Goal: Task Accomplishment & Management: Manage account settings

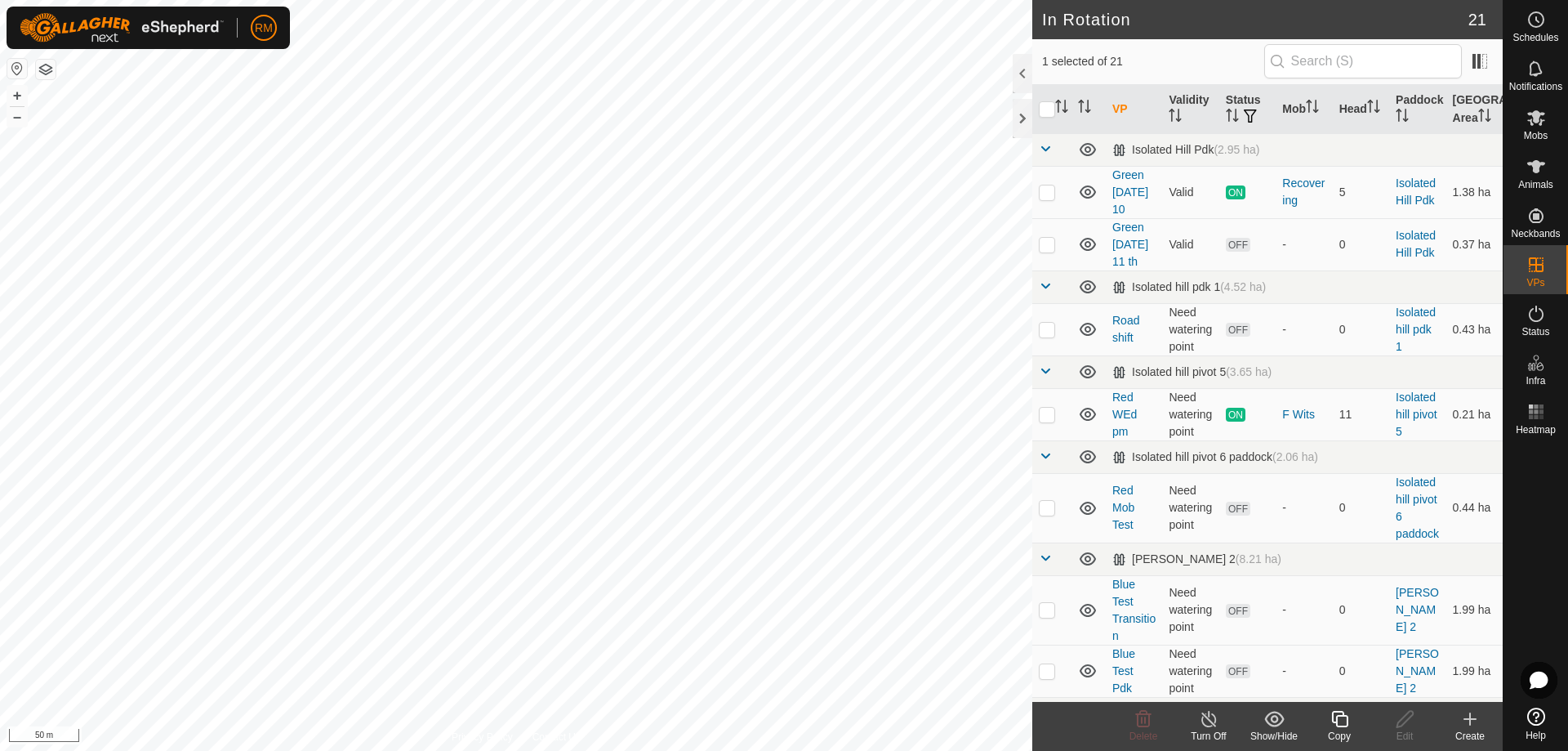
click at [1340, 727] on icon at bounding box center [1339, 719] width 16 height 16
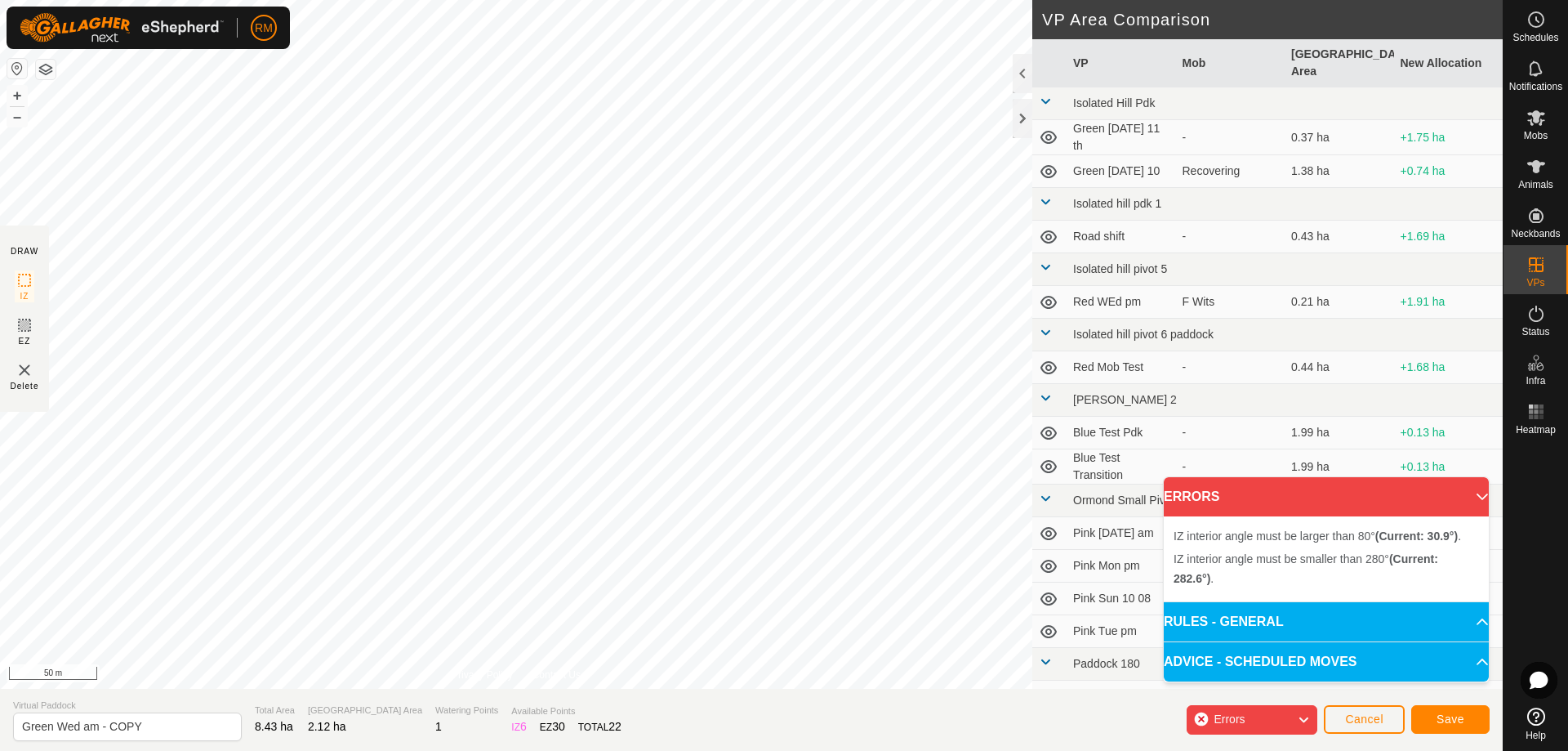
click at [512, 733] on div "DRAW IZ EZ Delete Privacy Policy Contact Us IZ interior angle must be smaller t…" at bounding box center [751, 376] width 1503 height 751
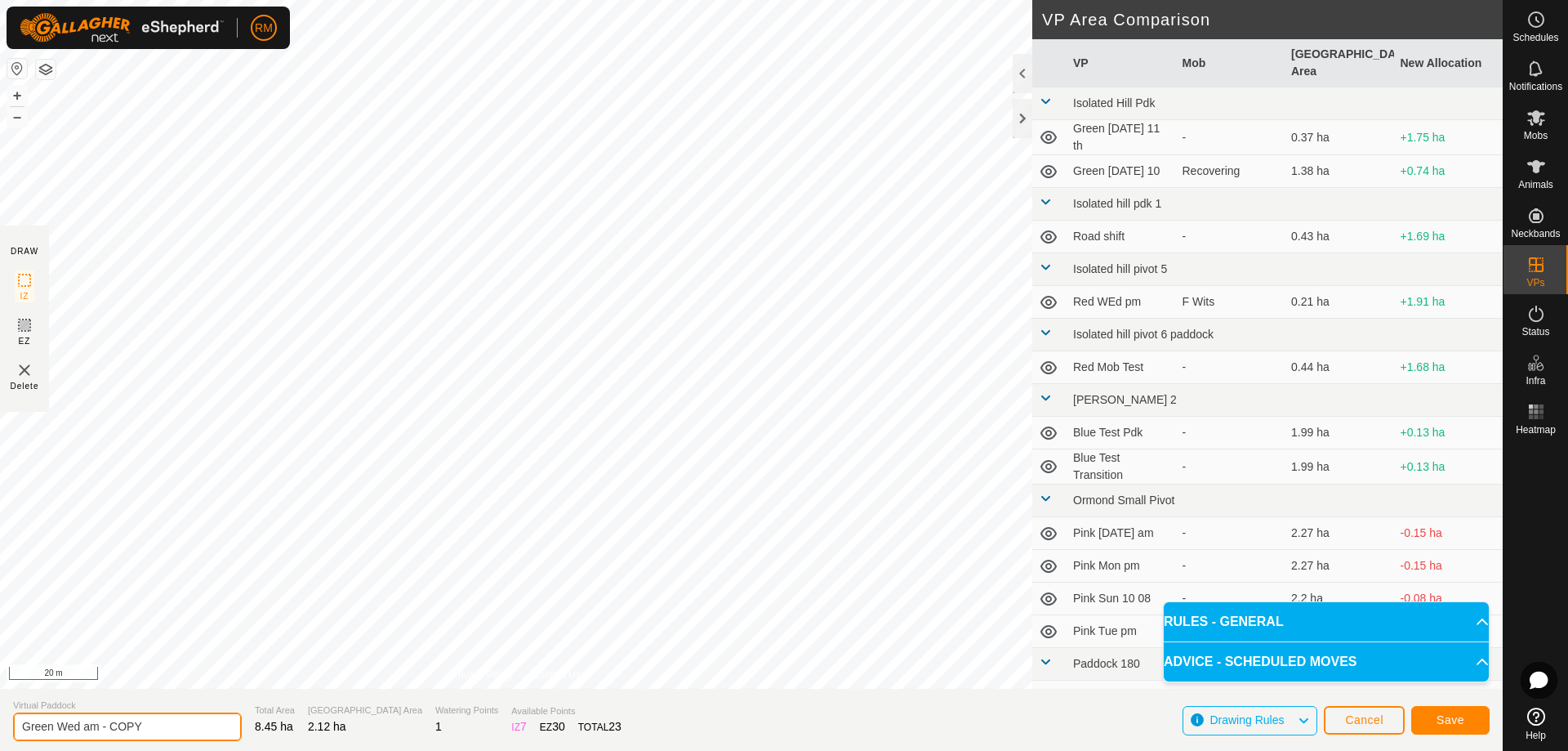
click at [173, 729] on input "Green Wed am - COPY" at bounding box center [127, 726] width 228 height 28
type input "G"
type input "Green Thur am"
click at [1449, 715] on span "Save" at bounding box center [1450, 720] width 27 height 13
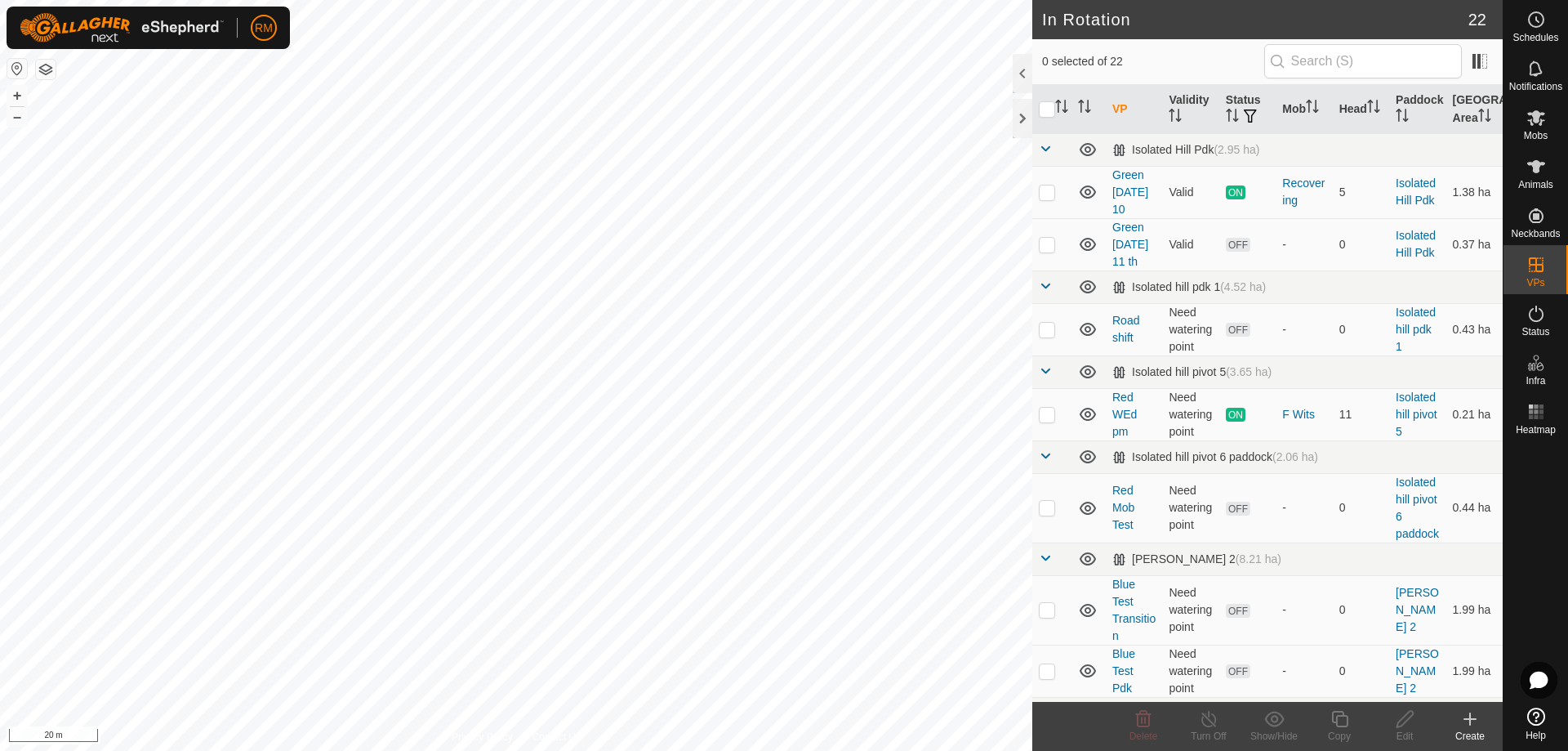
checkbox input "true"
click at [1342, 718] on icon at bounding box center [1340, 719] width 21 height 20
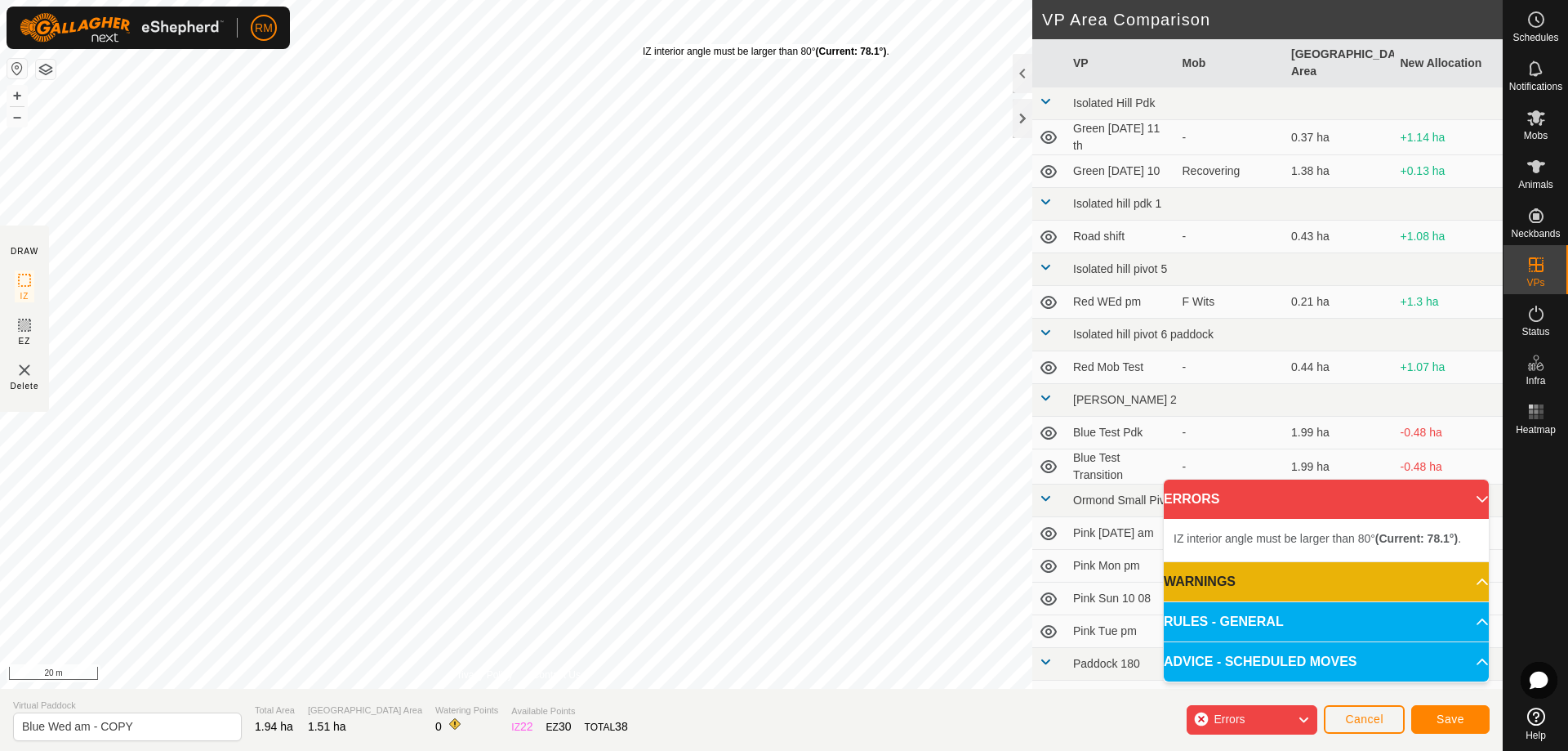
click at [643, 44] on div "IZ interior angle must be larger than 80° (Current: 78.1°) . + – ⇧ i 20 m" at bounding box center [516, 344] width 1032 height 688
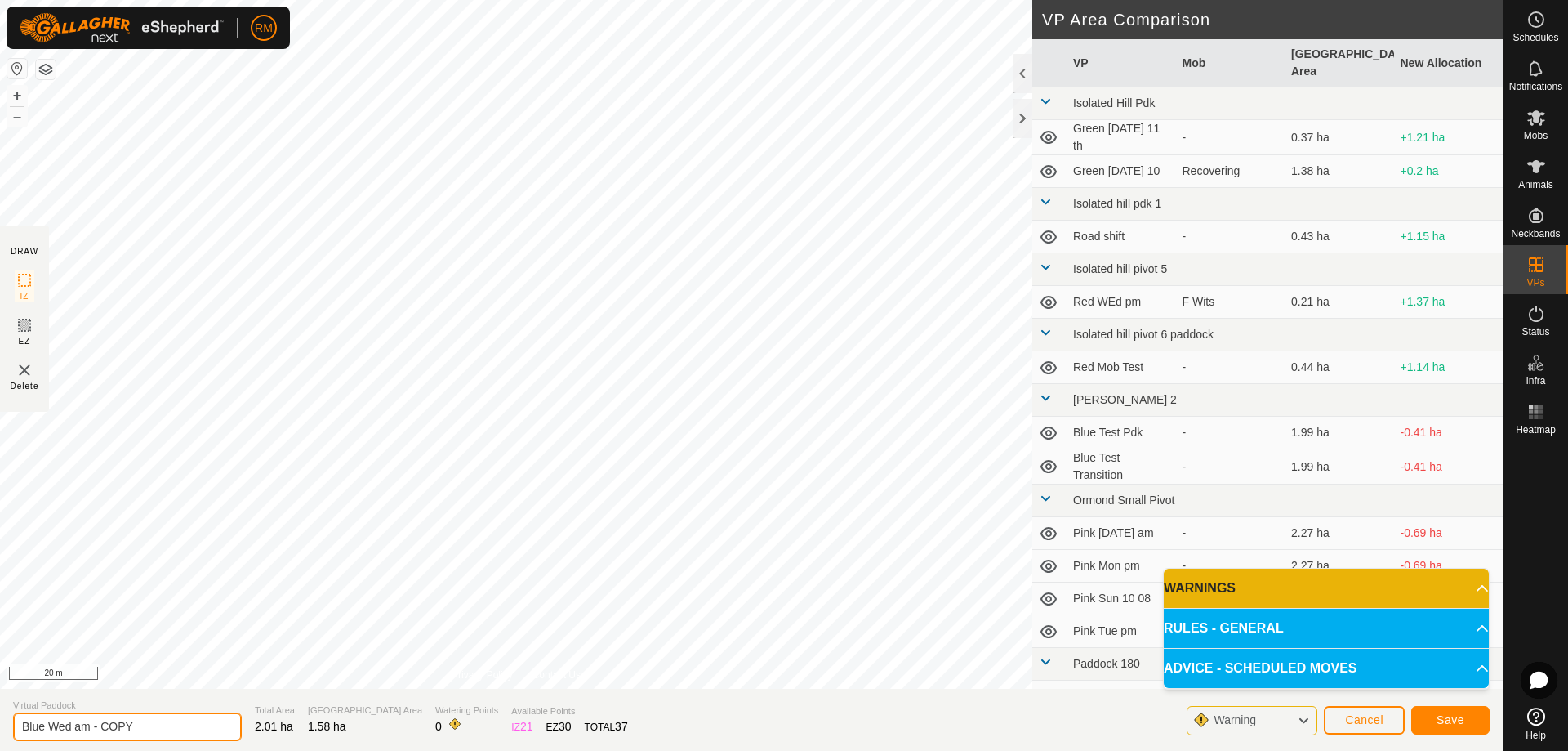
click at [148, 724] on input "Blue Wed am - COPY" at bounding box center [127, 726] width 228 height 28
type input "Blue Thur am"
click at [1434, 718] on button "Save" at bounding box center [1450, 720] width 79 height 28
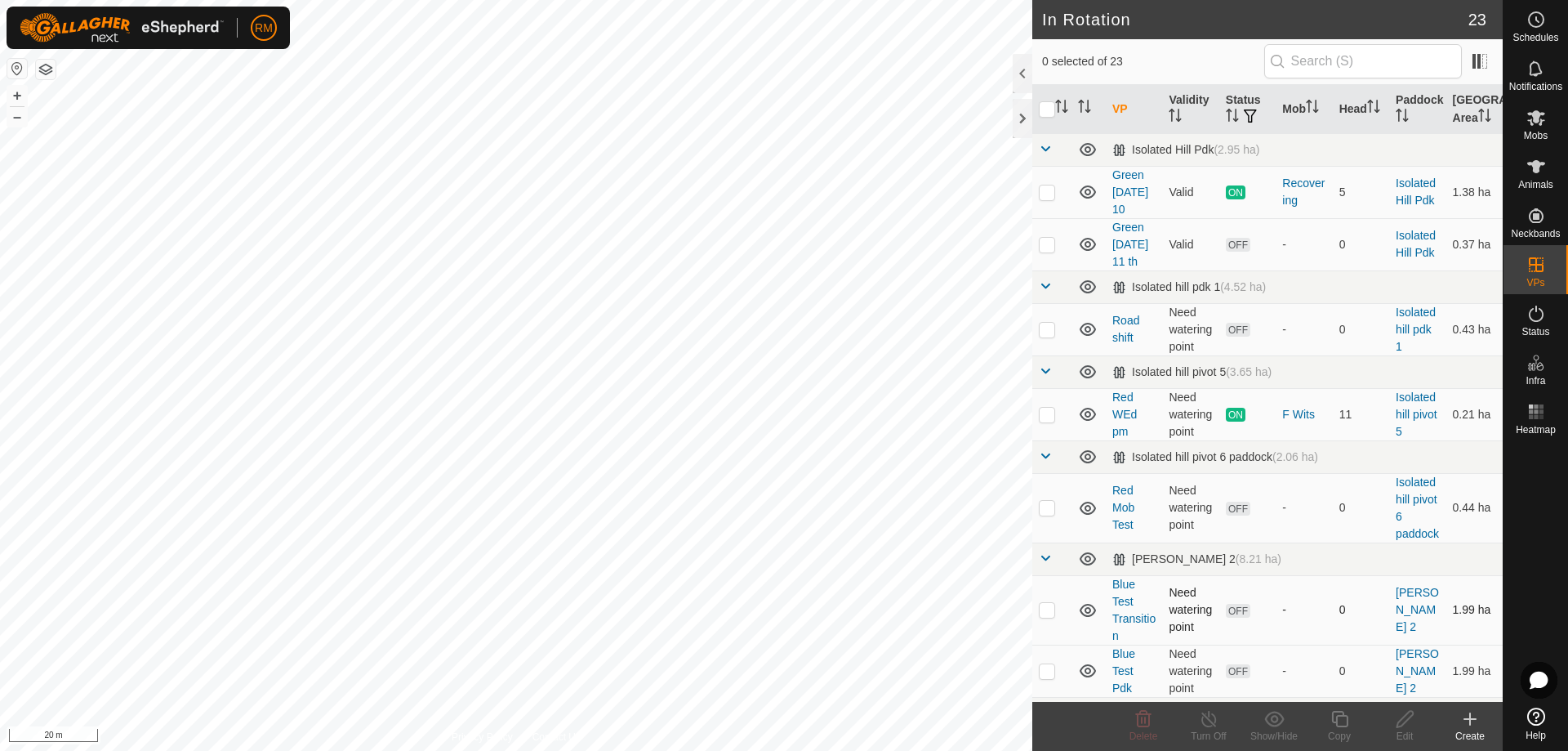
click at [1073, 612] on div "In Rotation 23 0 selected of 23 VP Validity Status Mob Head Paddock [GEOGRAPHIC…" at bounding box center [751, 376] width 1503 height 751
click at [1118, 515] on div "In Rotation 23 0 selected of 23 VP Validity Status Mob Head Paddock [GEOGRAPHIC…" at bounding box center [751, 376] width 1503 height 751
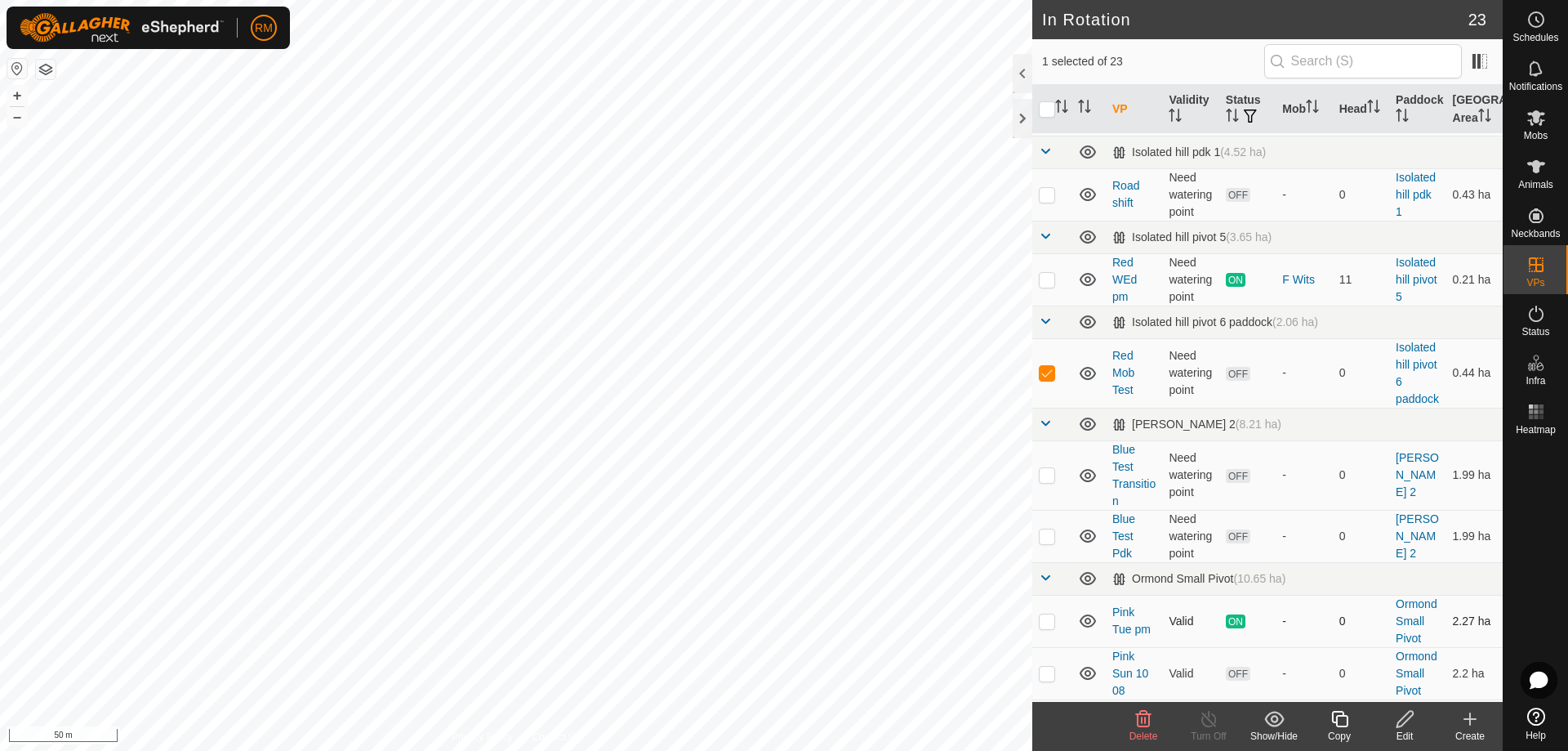
scroll to position [136, 0]
click at [1145, 718] on icon at bounding box center [1143, 719] width 15 height 16
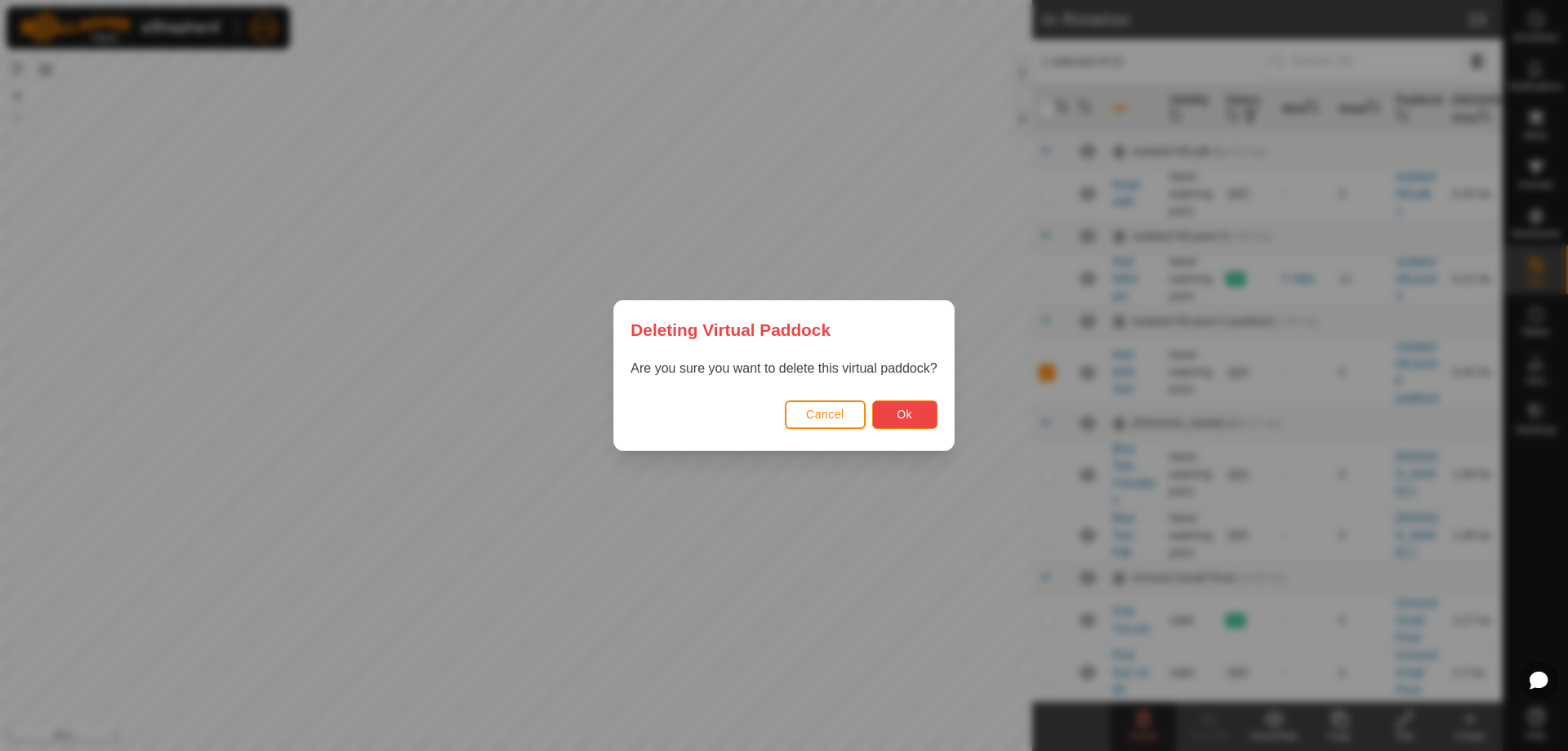
click at [905, 403] on button "Ok" at bounding box center [904, 414] width 65 height 28
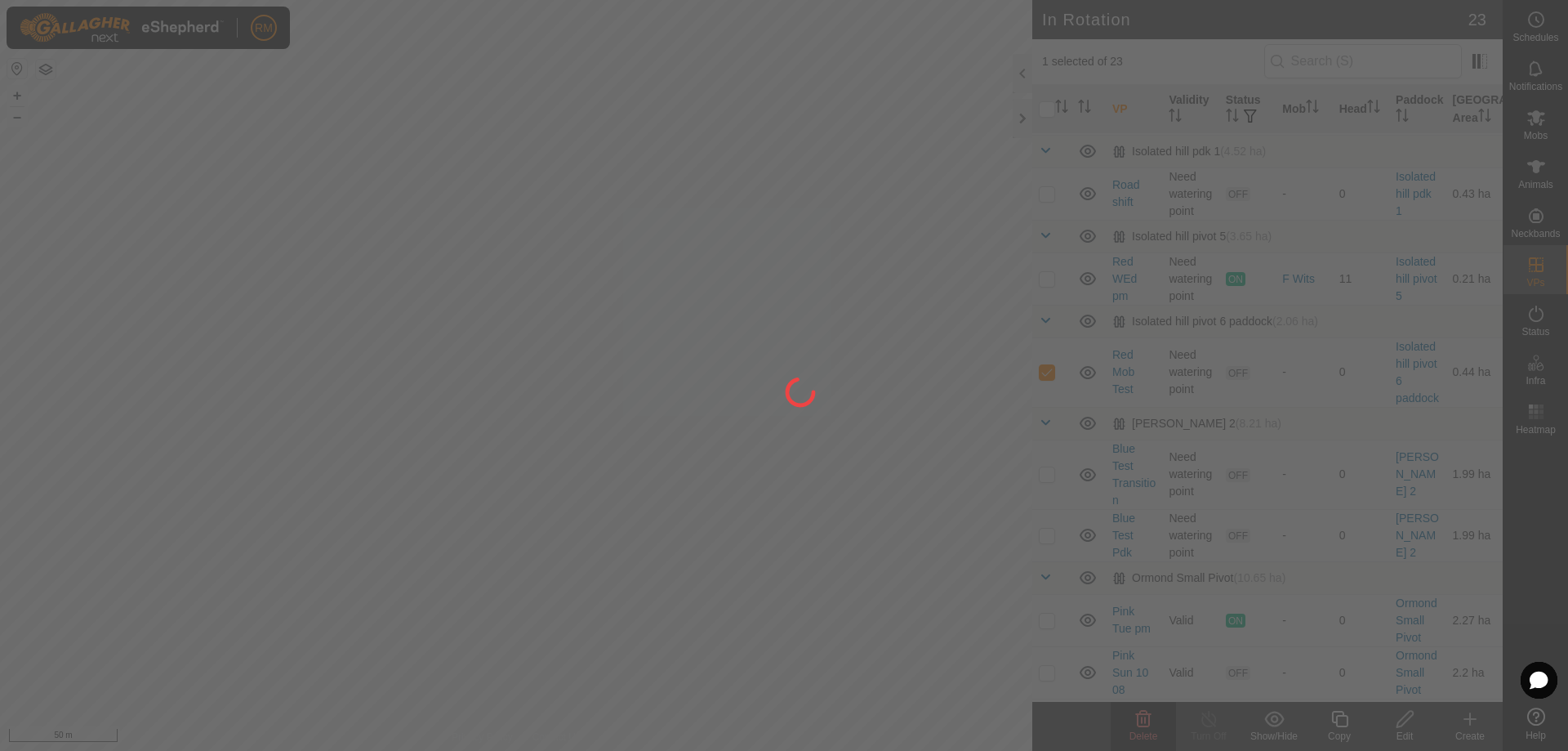
checkbox input "false"
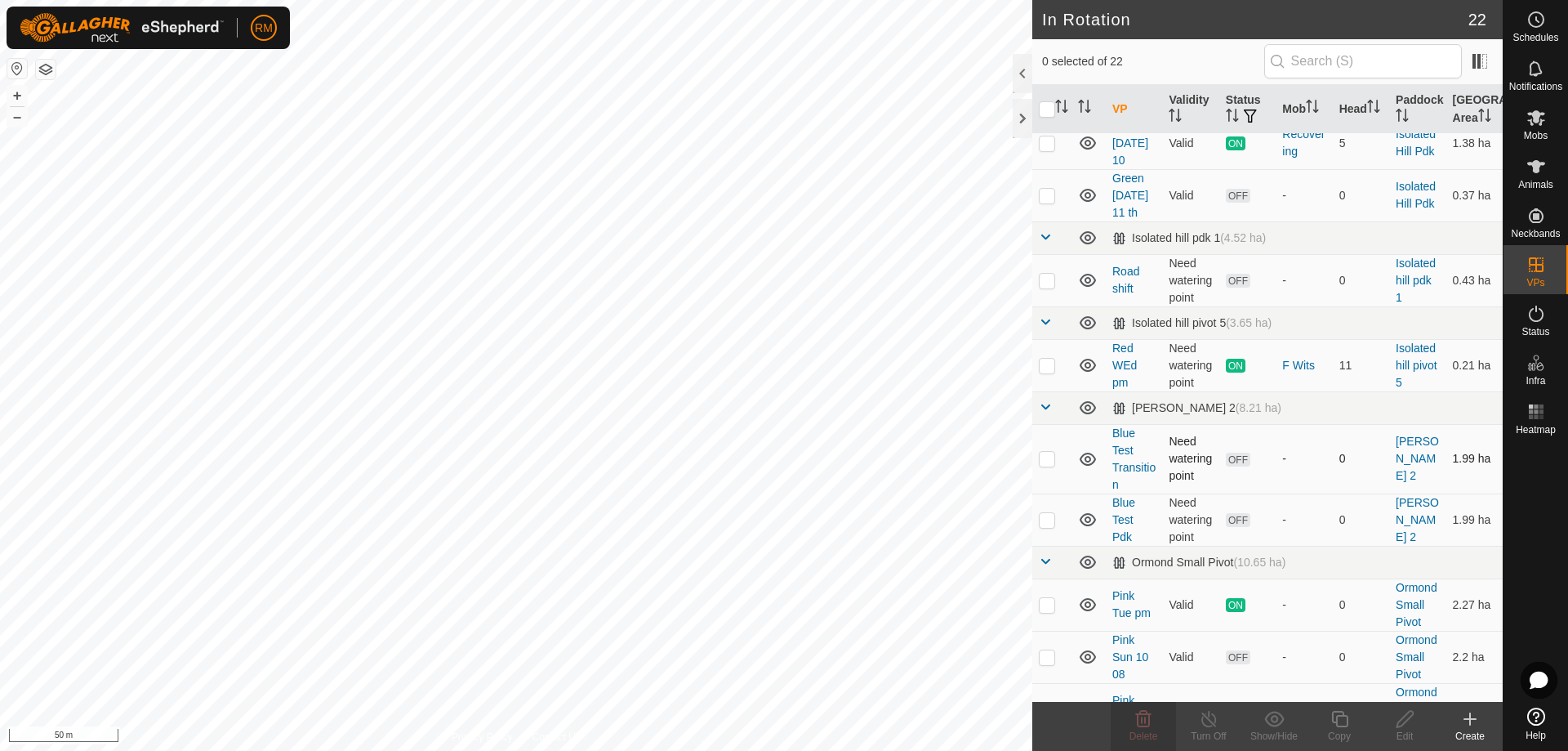
scroll to position [30, 0]
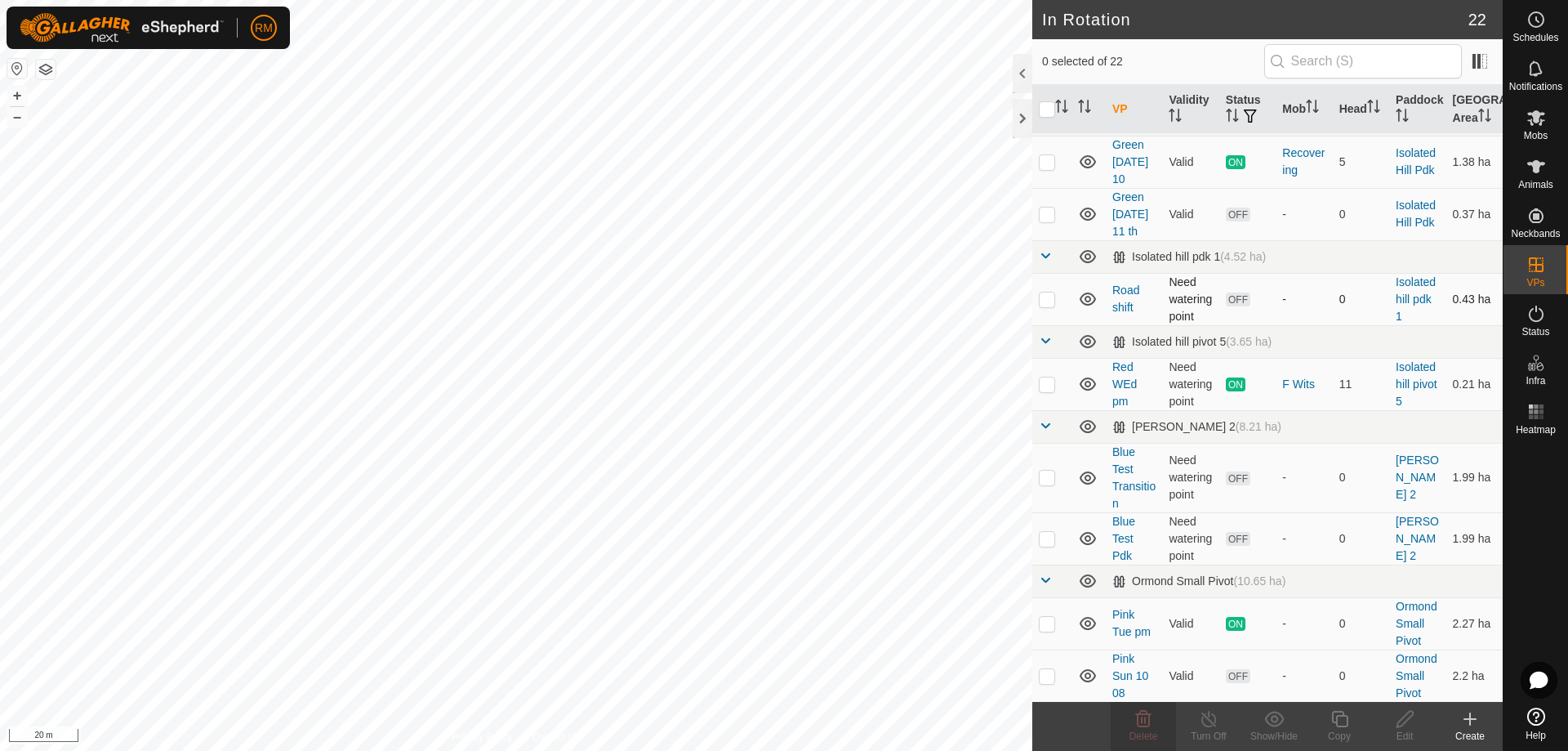
checkbox input "true"
click at [1340, 717] on icon at bounding box center [1339, 719] width 16 height 16
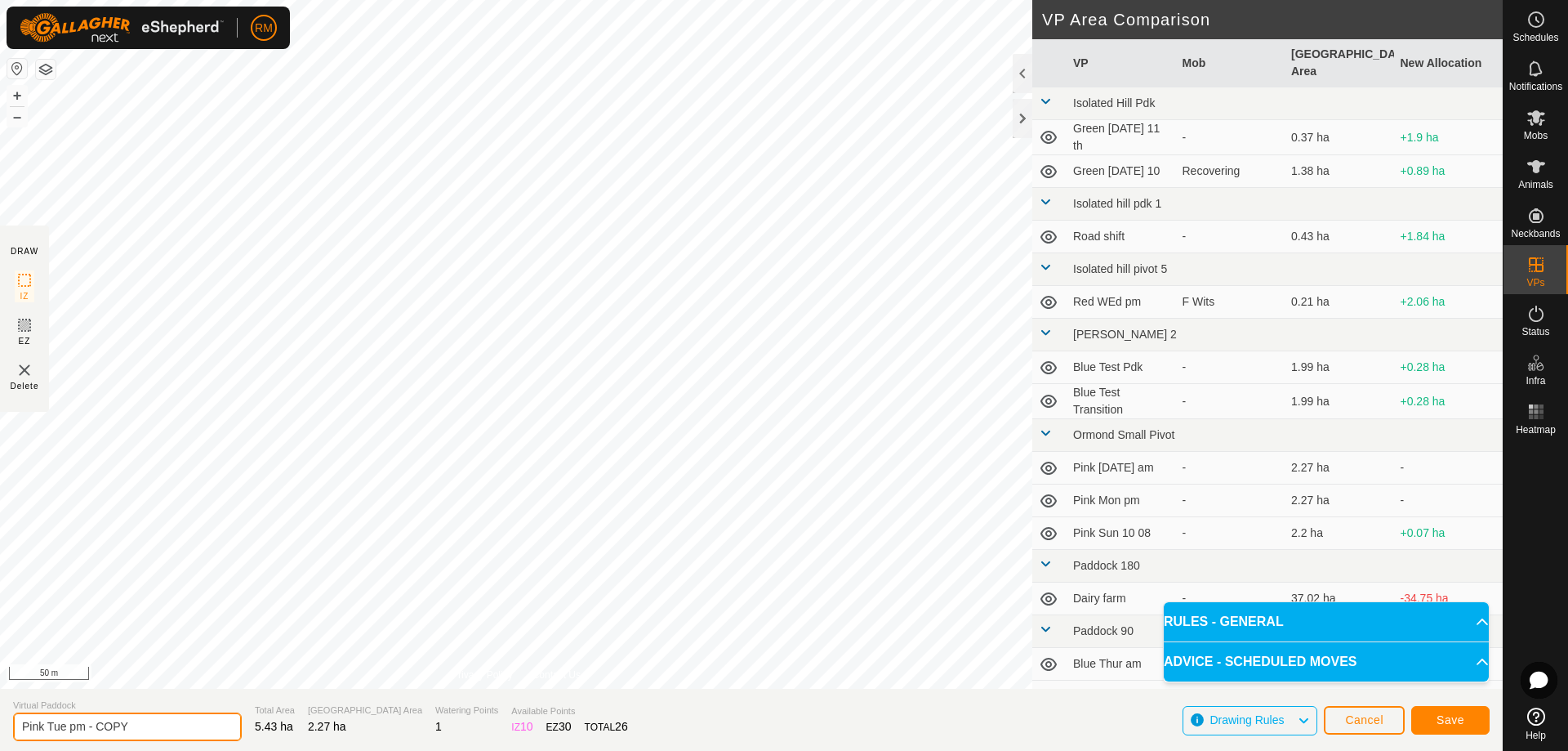
click at [66, 724] on input "Pink Tue pm - COPY" at bounding box center [127, 726] width 228 height 28
click at [148, 715] on input "Pink Tue pm - COPY" at bounding box center [127, 726] width 228 height 28
type input "Pink Thur am"
click at [1454, 725] on span "Save" at bounding box center [1450, 720] width 27 height 13
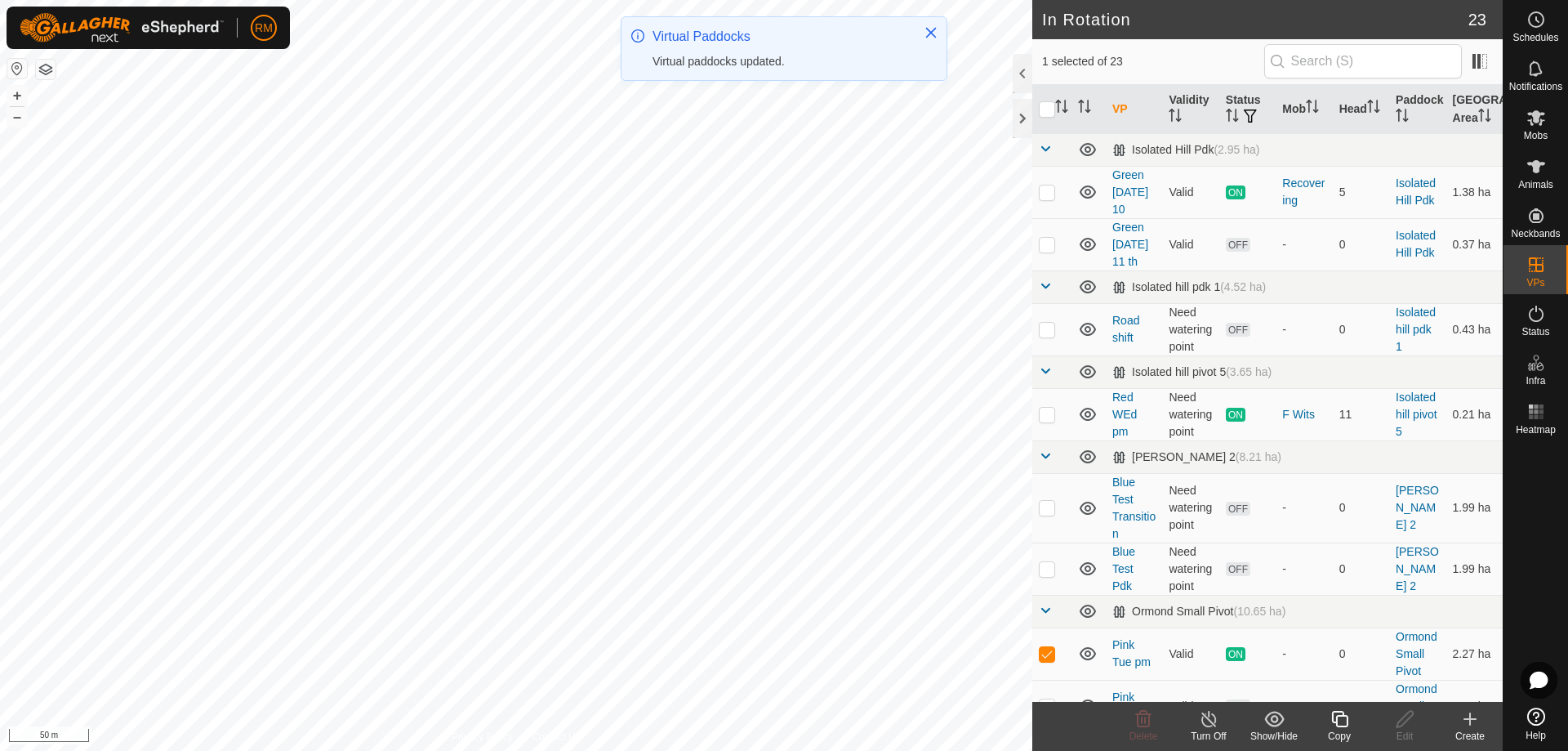
checkbox input "false"
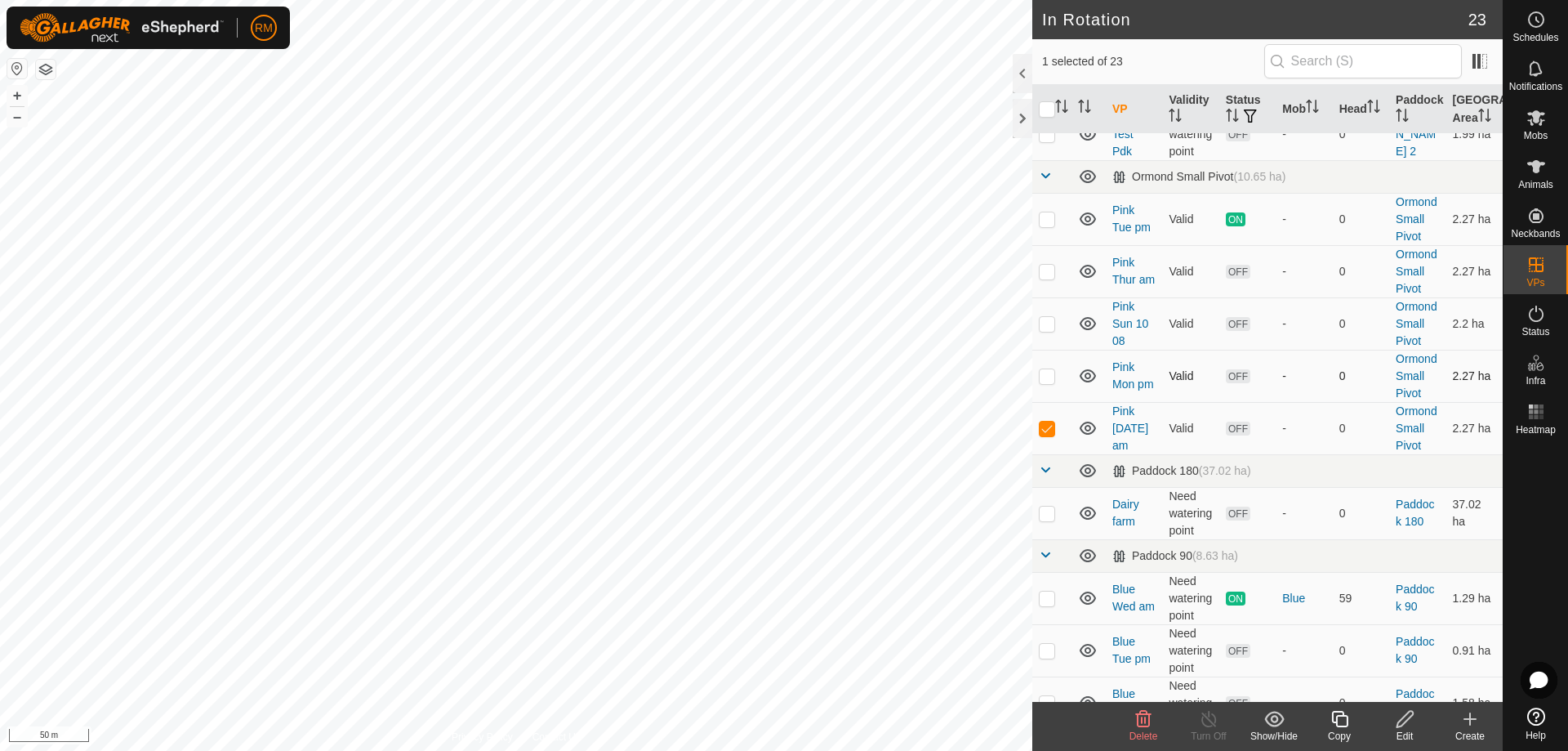
scroll to position [435, 0]
click at [1143, 720] on icon at bounding box center [1143, 719] width 20 height 20
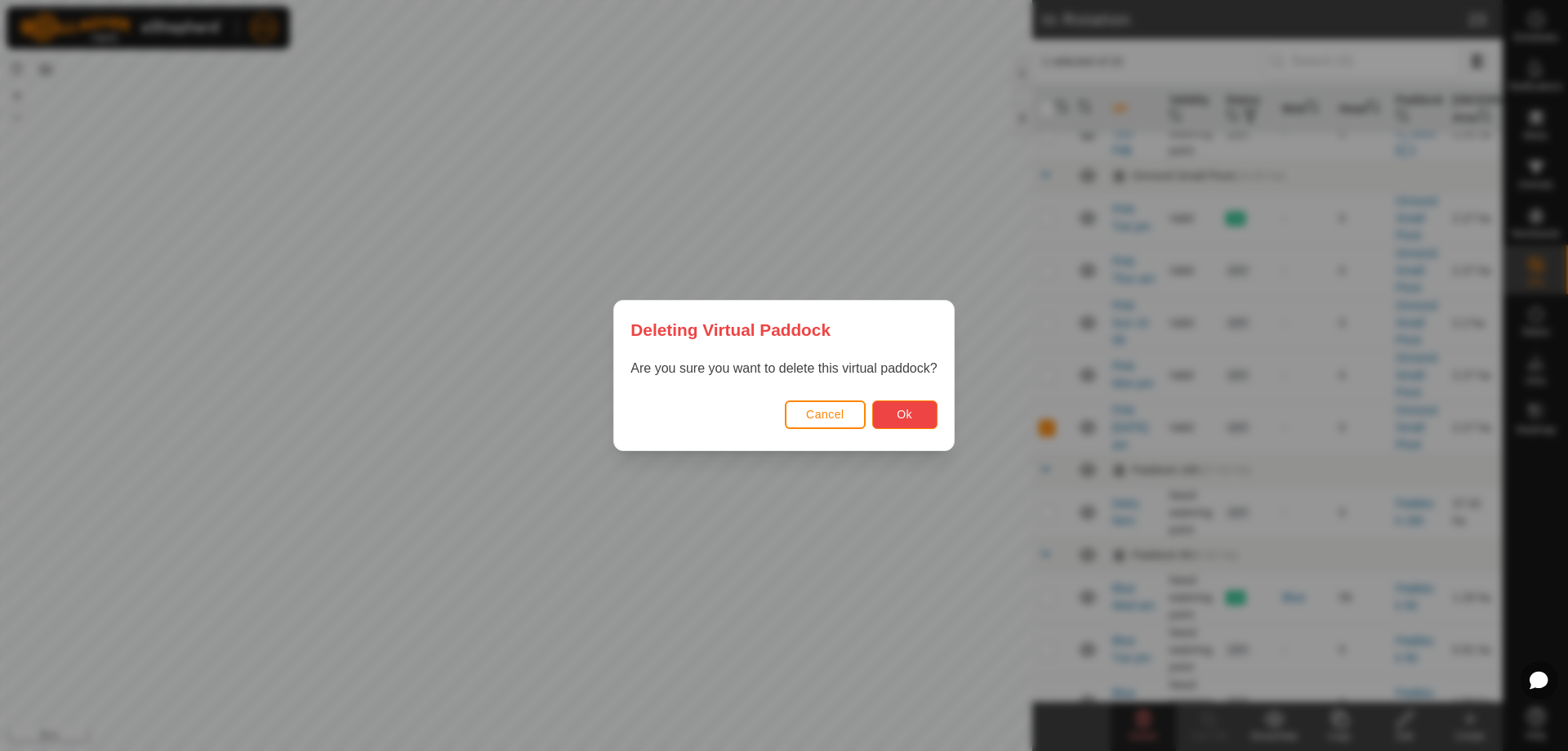
click at [884, 412] on button "Ok" at bounding box center [904, 414] width 65 height 28
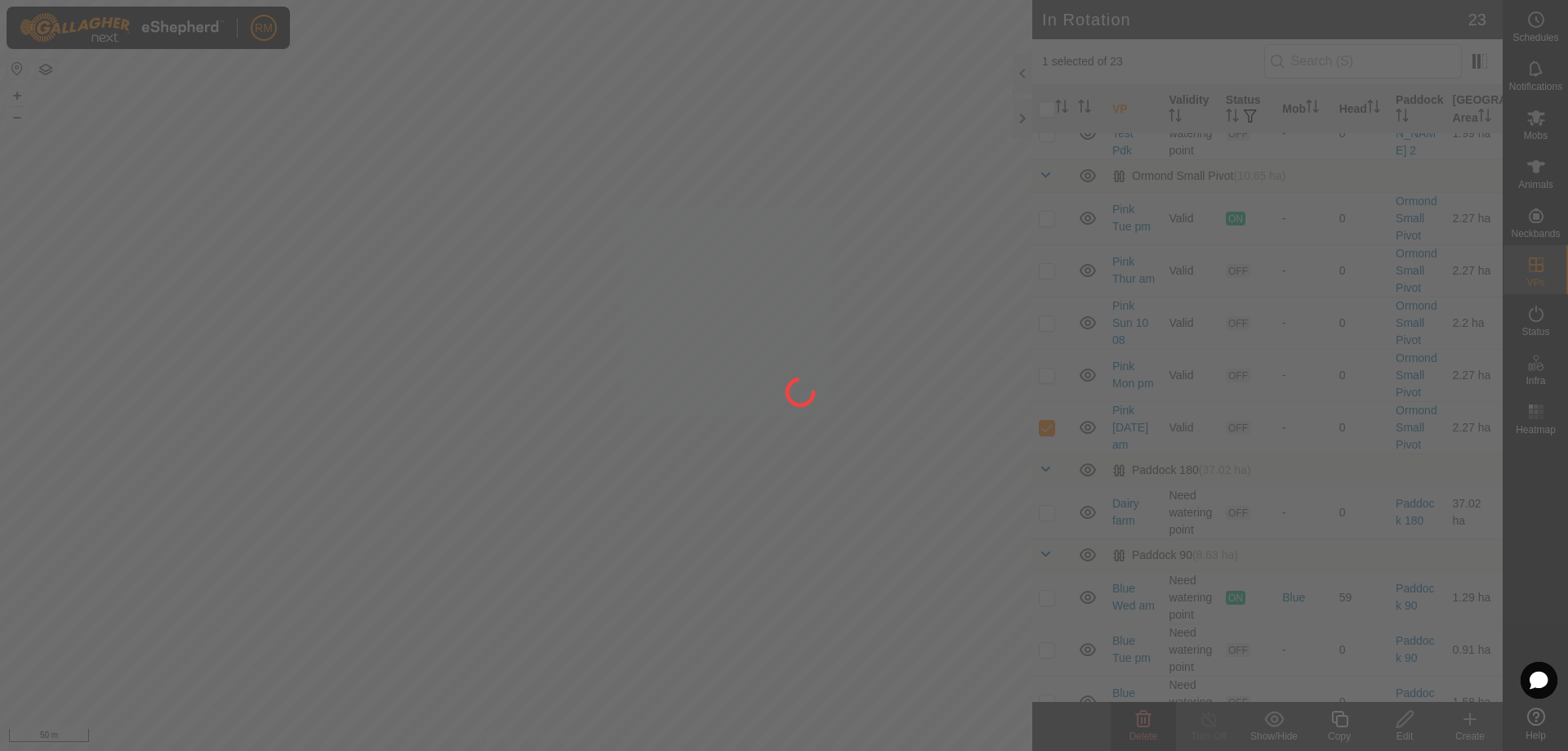
checkbox input "false"
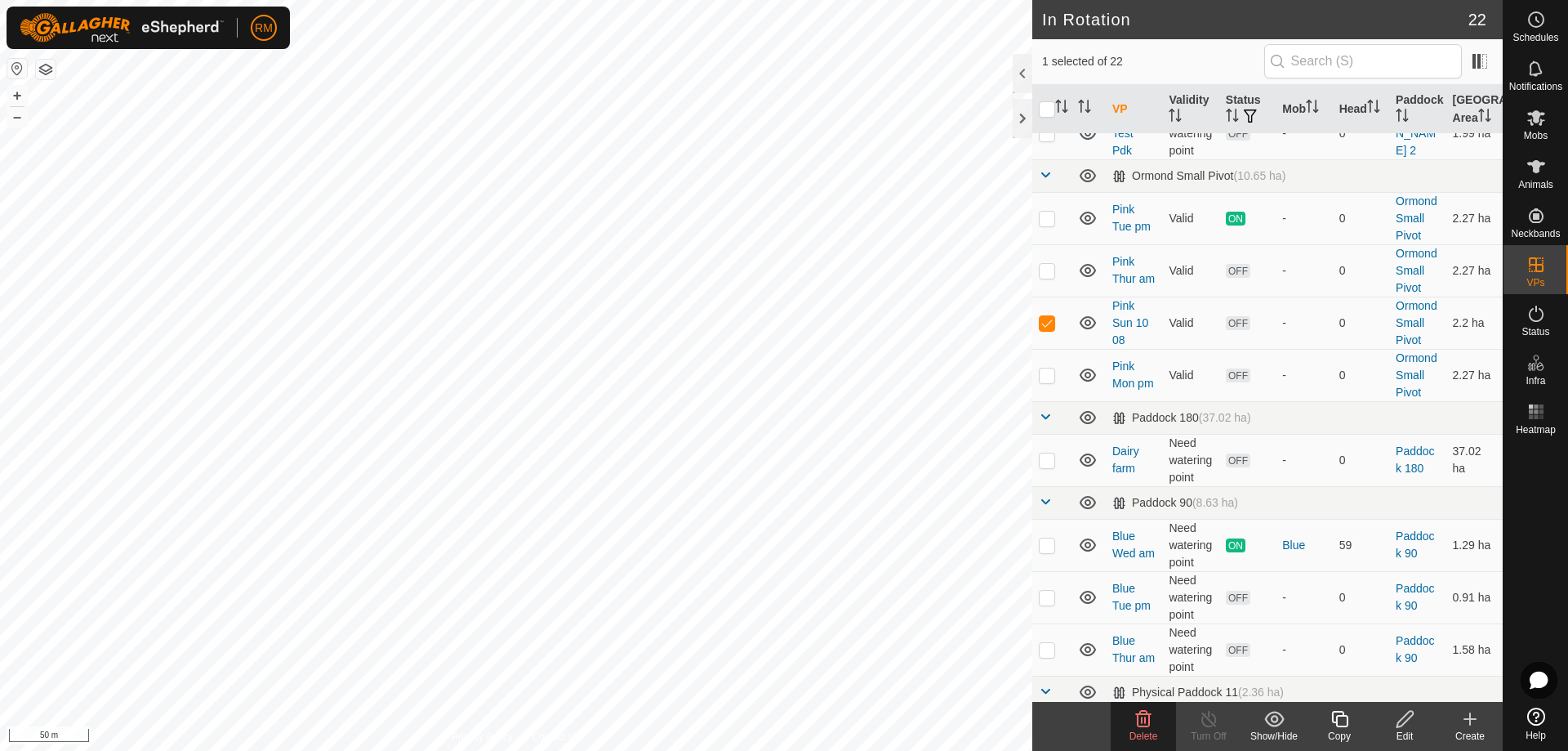
click at [1148, 730] on span "Delete" at bounding box center [1144, 736] width 28 height 11
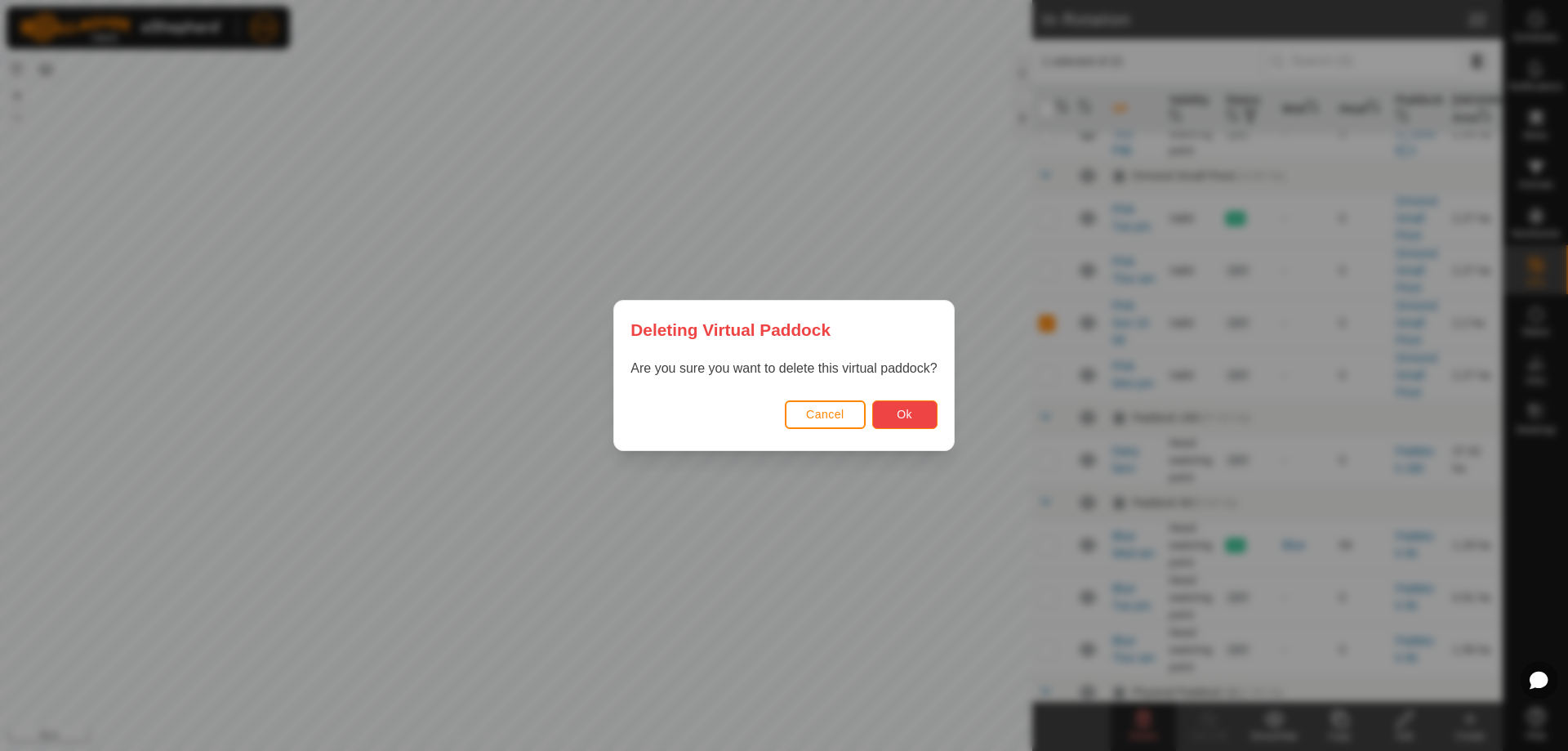
click at [905, 413] on span "Ok" at bounding box center [904, 414] width 15 height 13
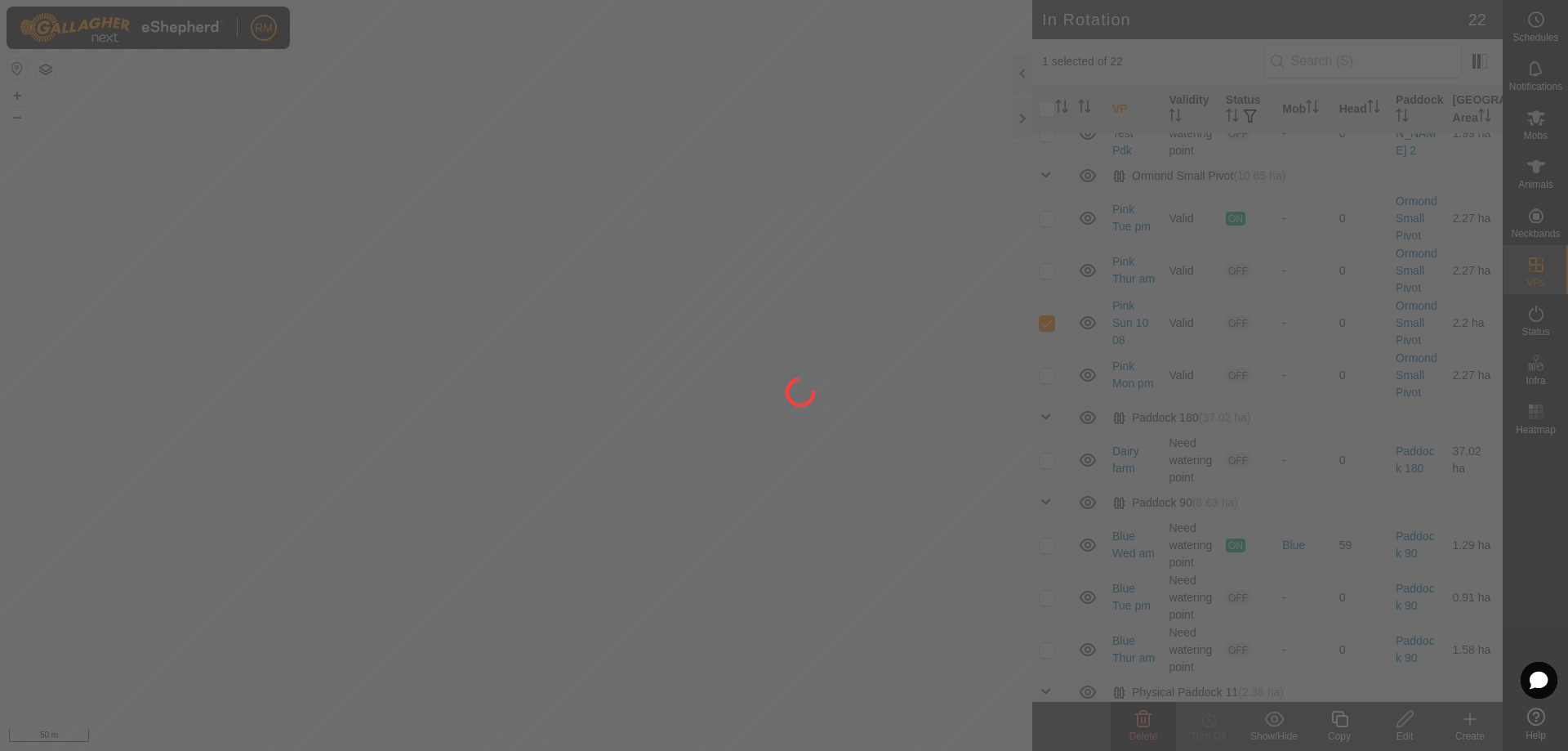
checkbox input "false"
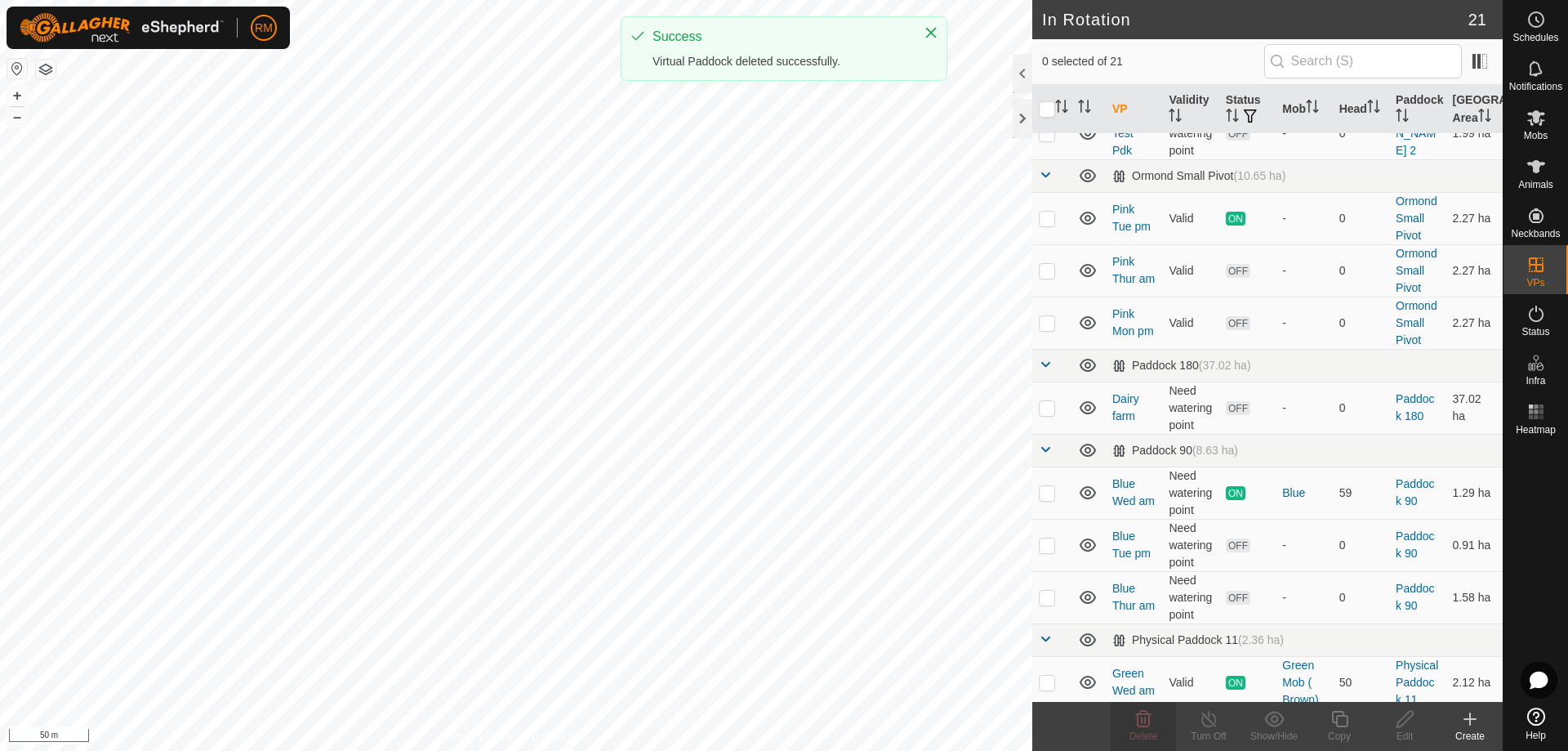
checkbox input "true"
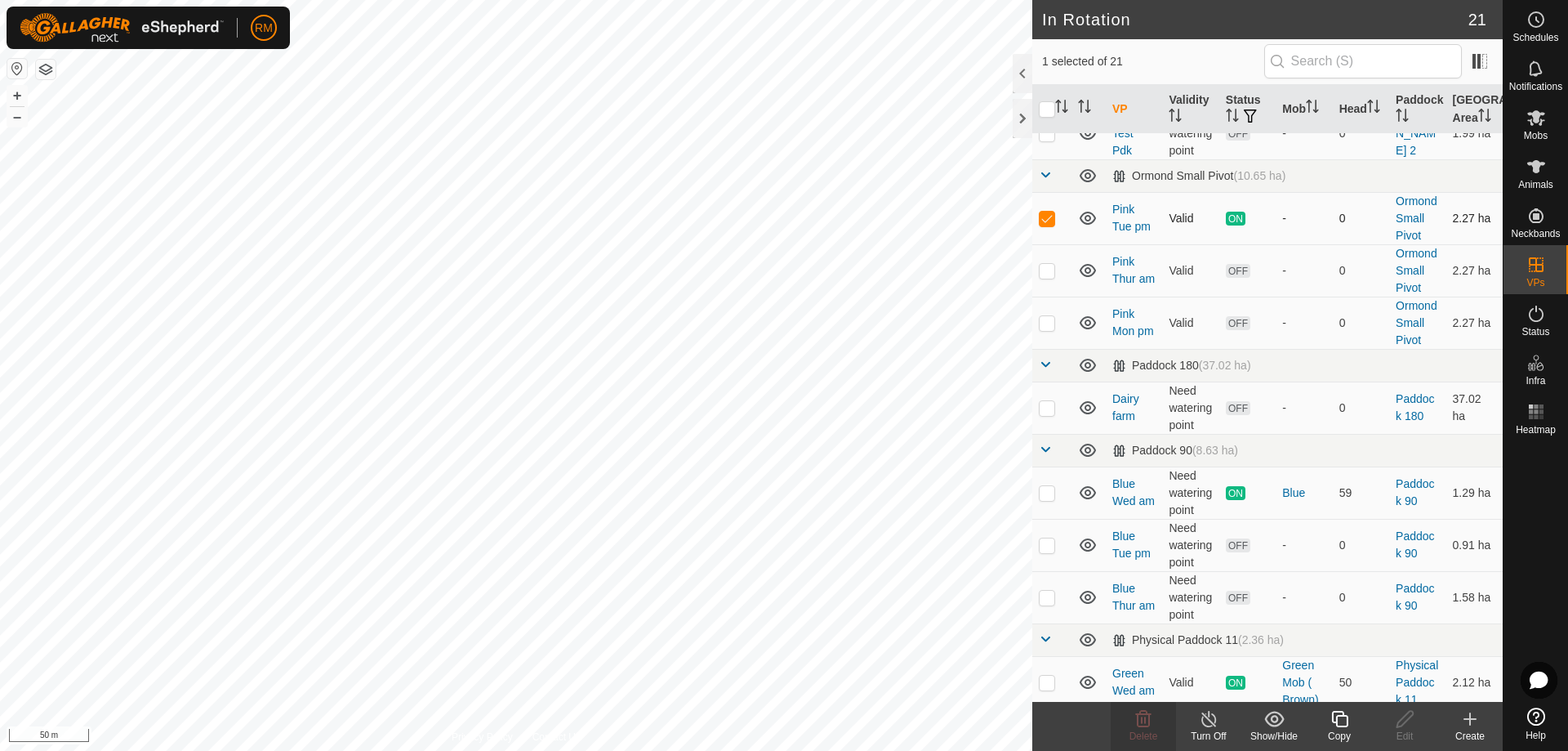
click at [1043, 218] on p-checkbox at bounding box center [1047, 218] width 16 height 13
checkbox input "true"
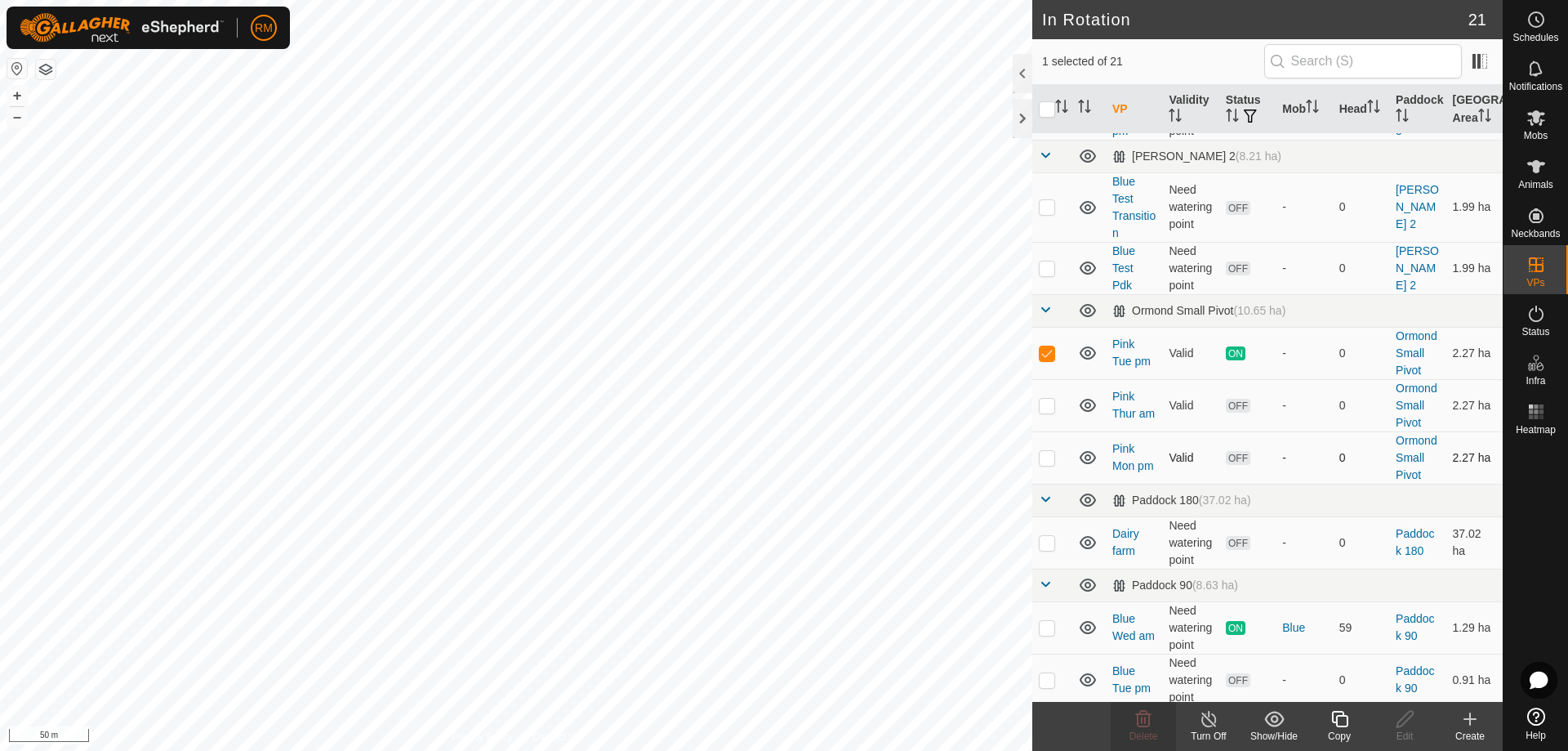
scroll to position [300, 0]
checkbox input "false"
checkbox input "true"
click at [1408, 720] on icon at bounding box center [1404, 719] width 16 height 16
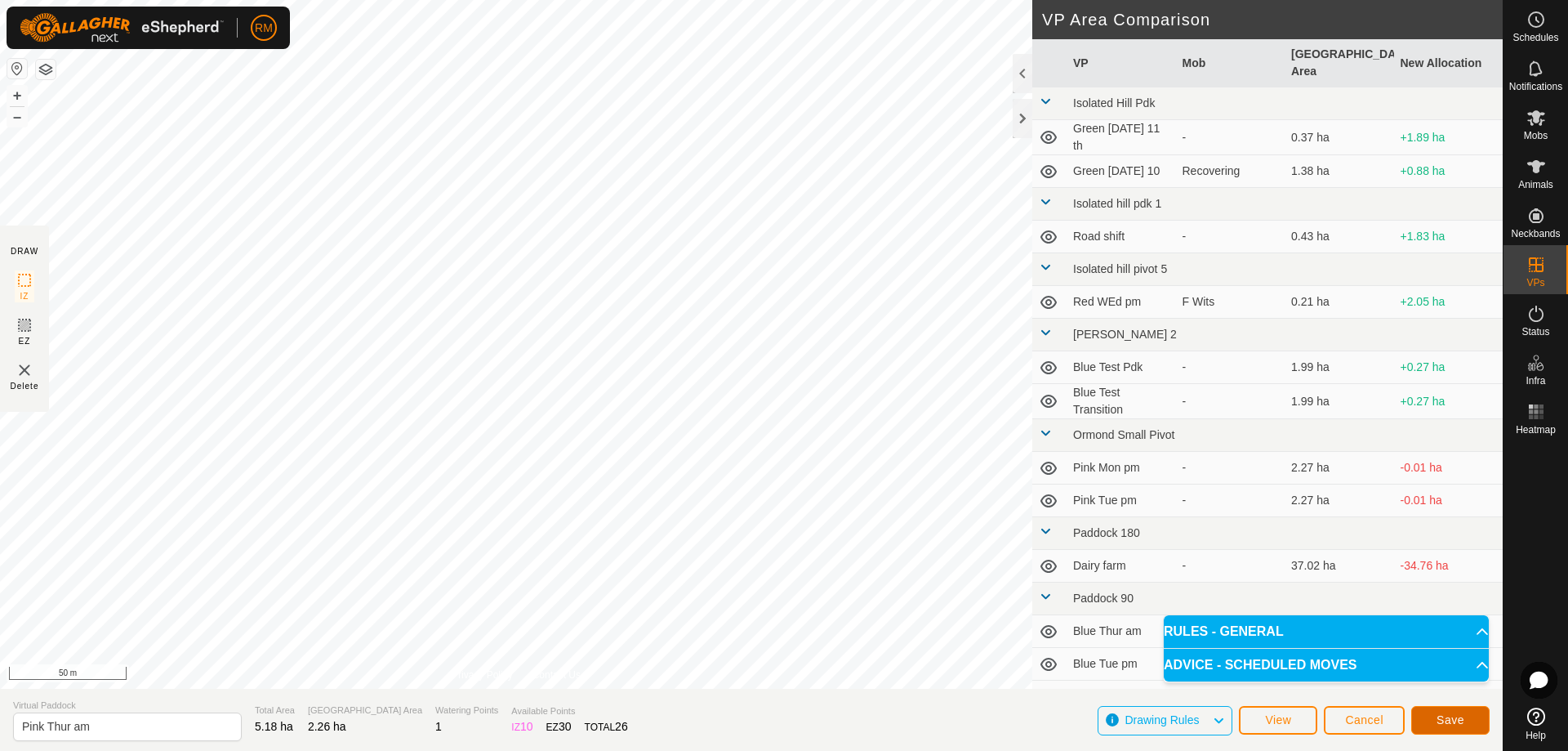
click at [1458, 716] on span "Save" at bounding box center [1450, 720] width 27 height 13
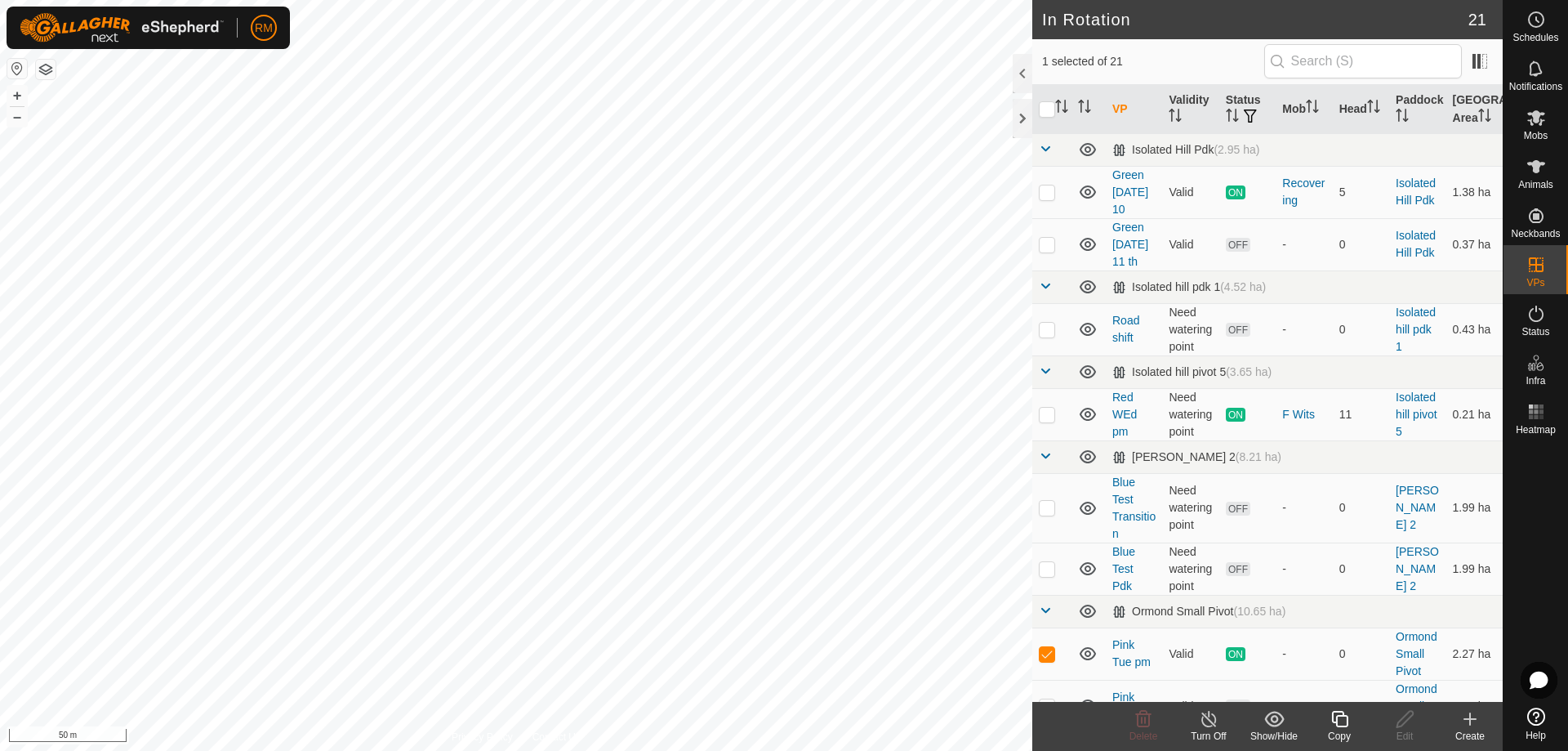
checkbox input "false"
checkbox input "true"
checkbox input "false"
click at [1537, 118] on icon at bounding box center [1536, 118] width 18 height 15
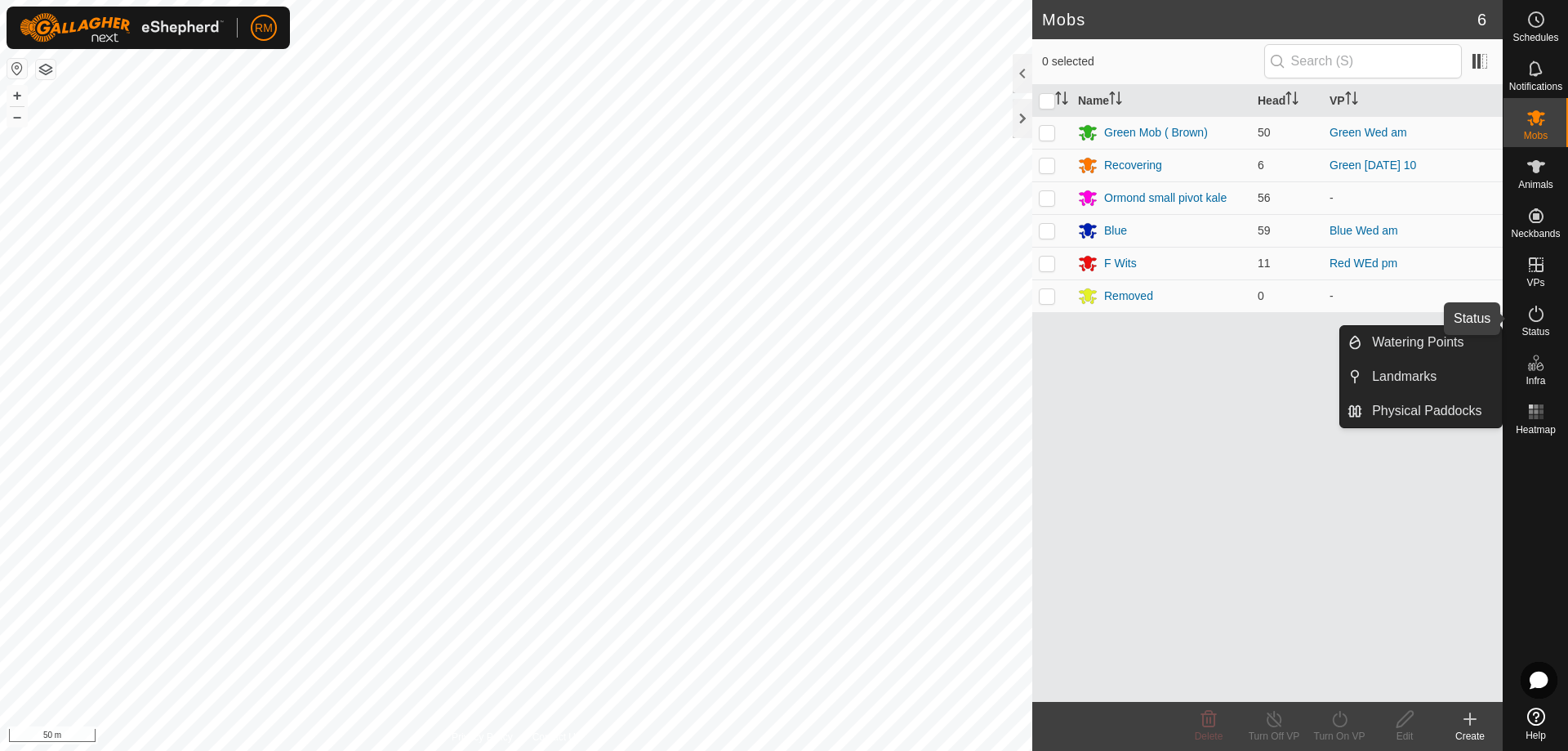
click at [1535, 314] on icon at bounding box center [1536, 314] width 20 height 20
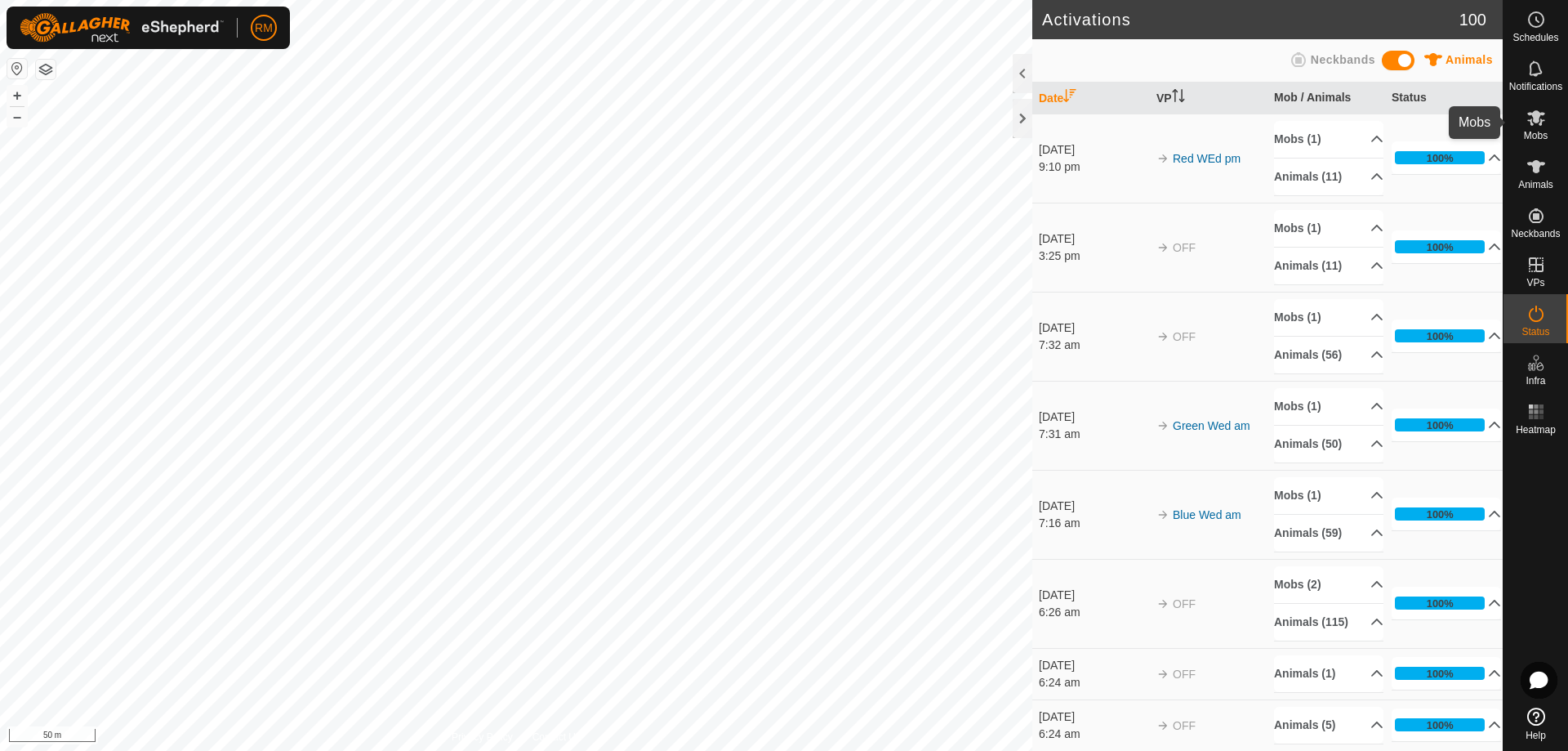
click at [1536, 117] on icon at bounding box center [1536, 118] width 18 height 15
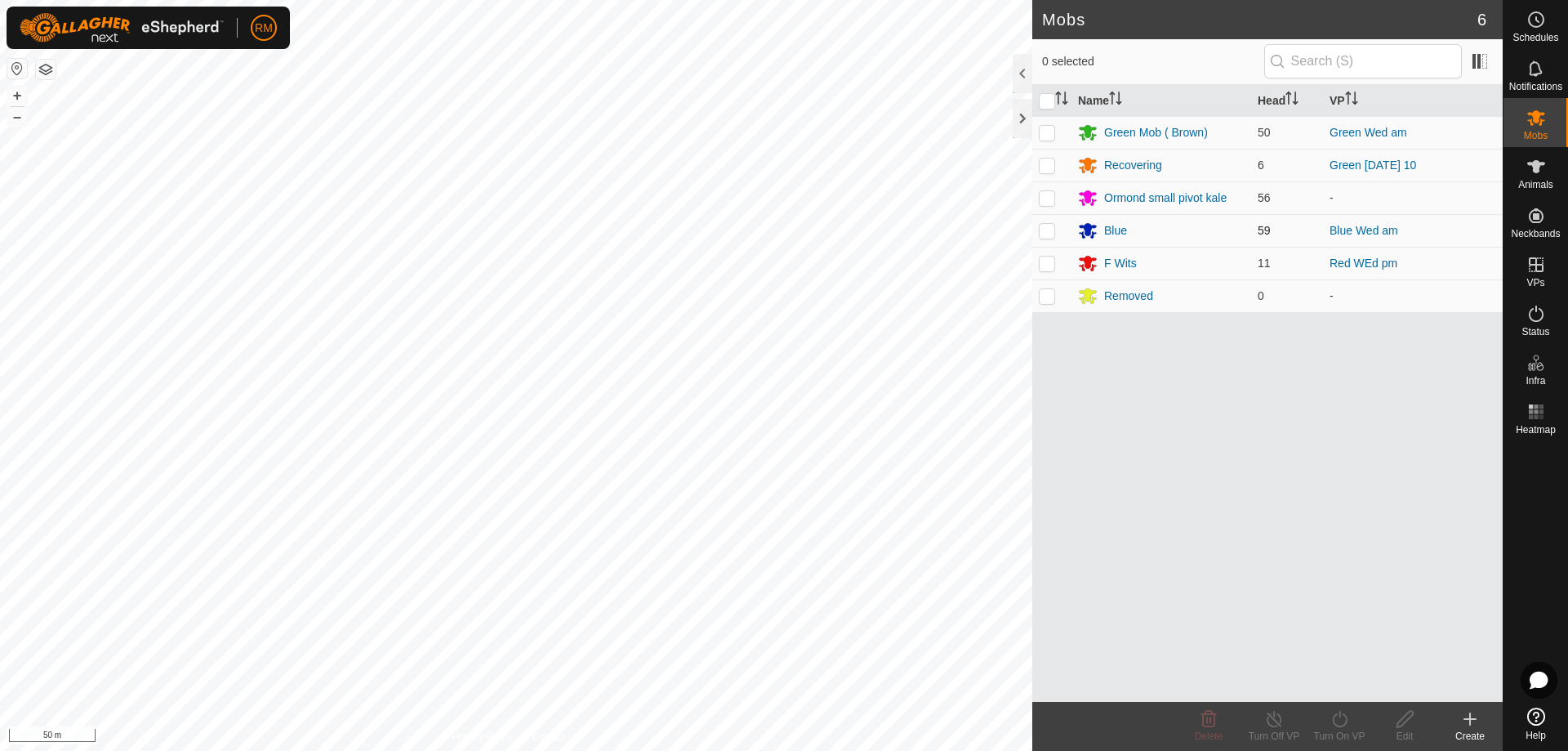
click at [1045, 229] on p-checkbox at bounding box center [1047, 230] width 16 height 13
checkbox input "true"
click at [1340, 723] on icon at bounding box center [1340, 719] width 21 height 20
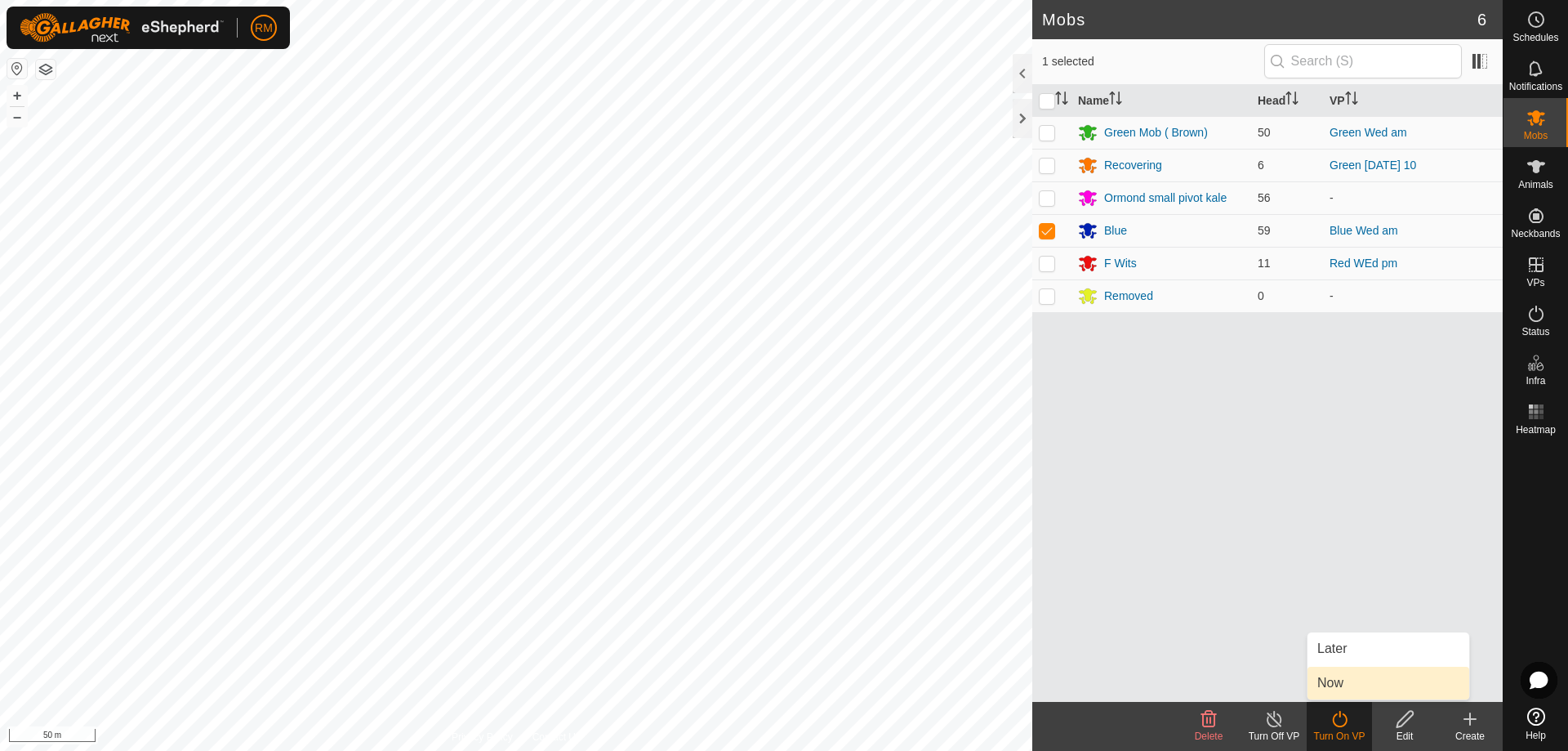
click at [1353, 682] on link "Now" at bounding box center [1388, 683] width 162 height 32
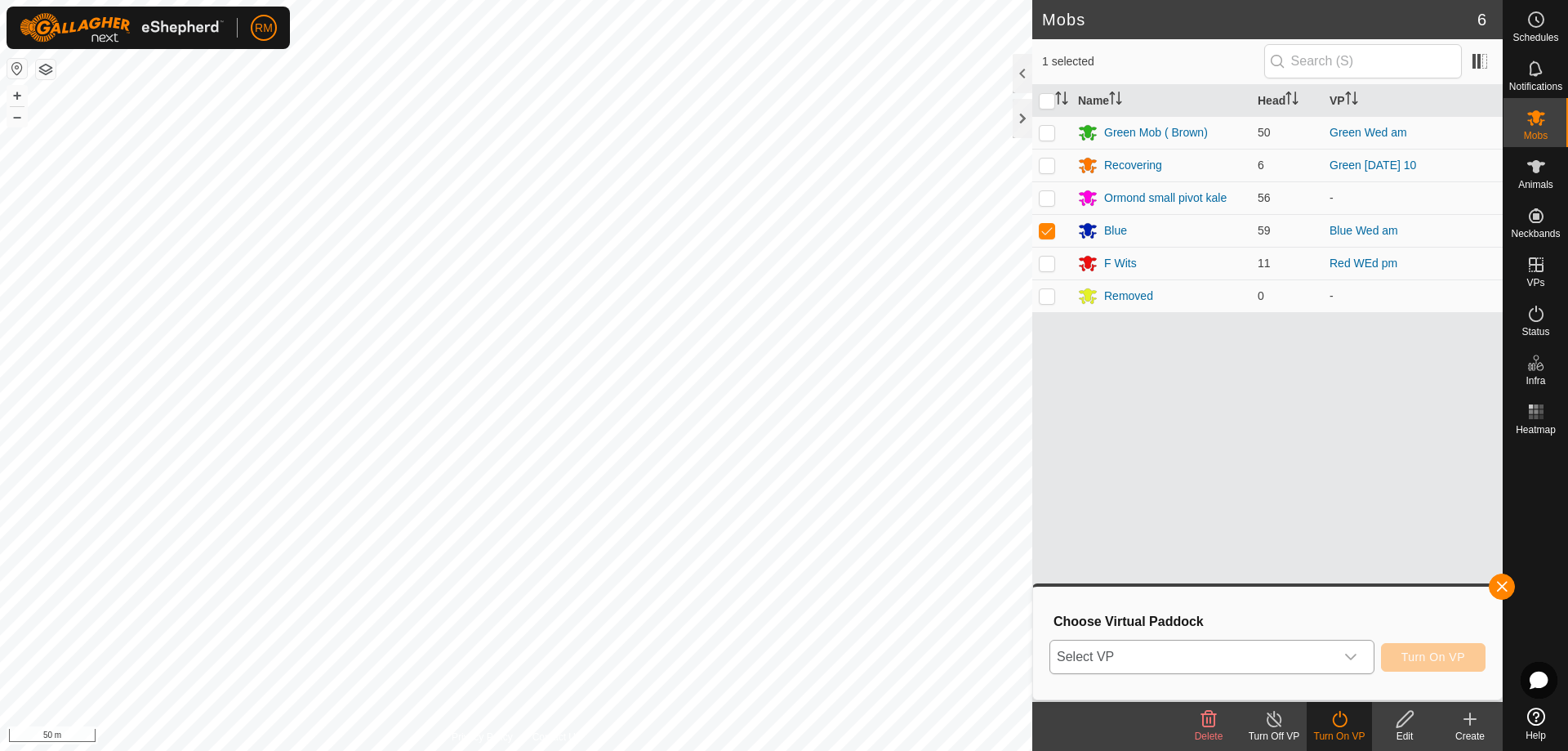
click at [1351, 658] on icon "dropdown trigger" at bounding box center [1351, 657] width 13 height 13
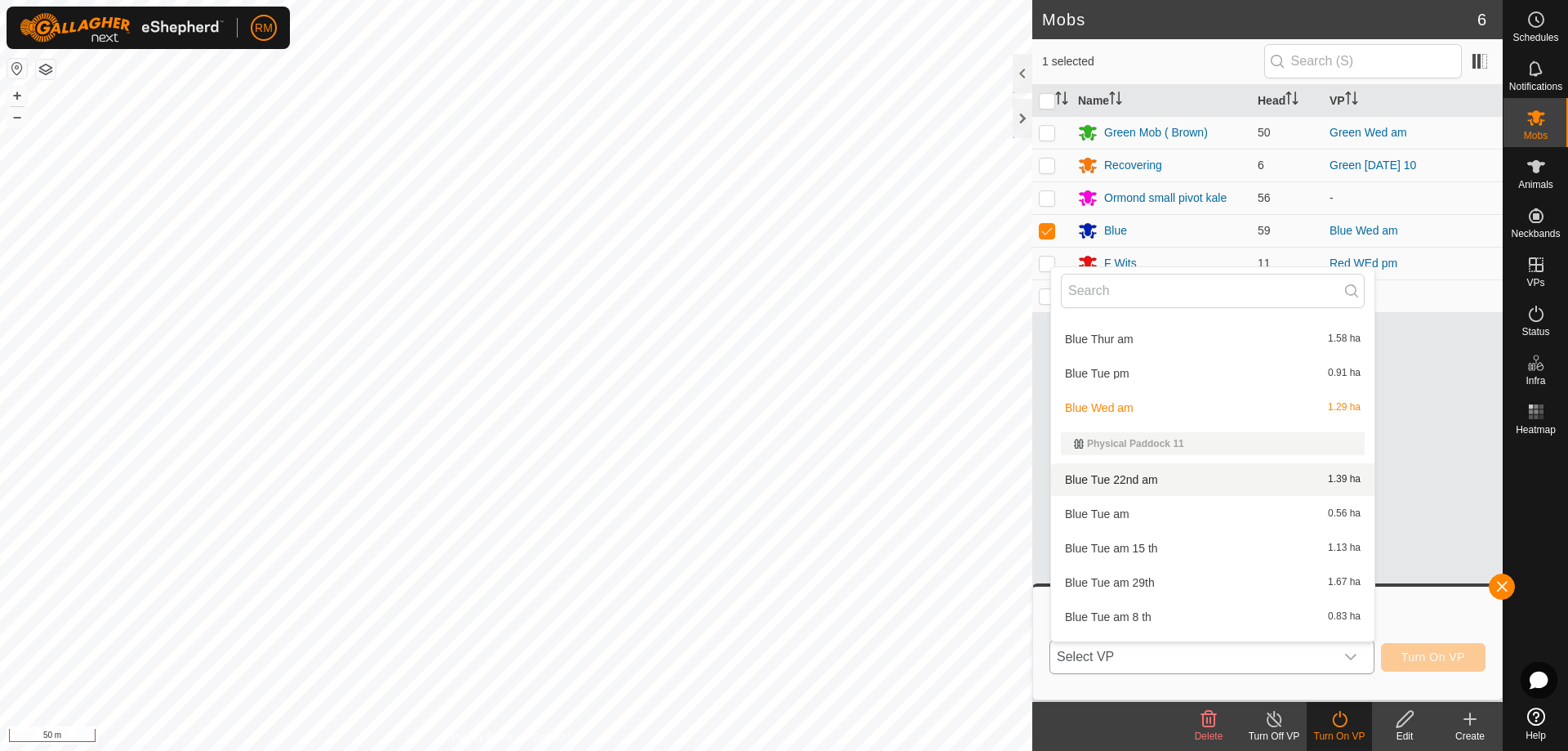
scroll to position [599, 0]
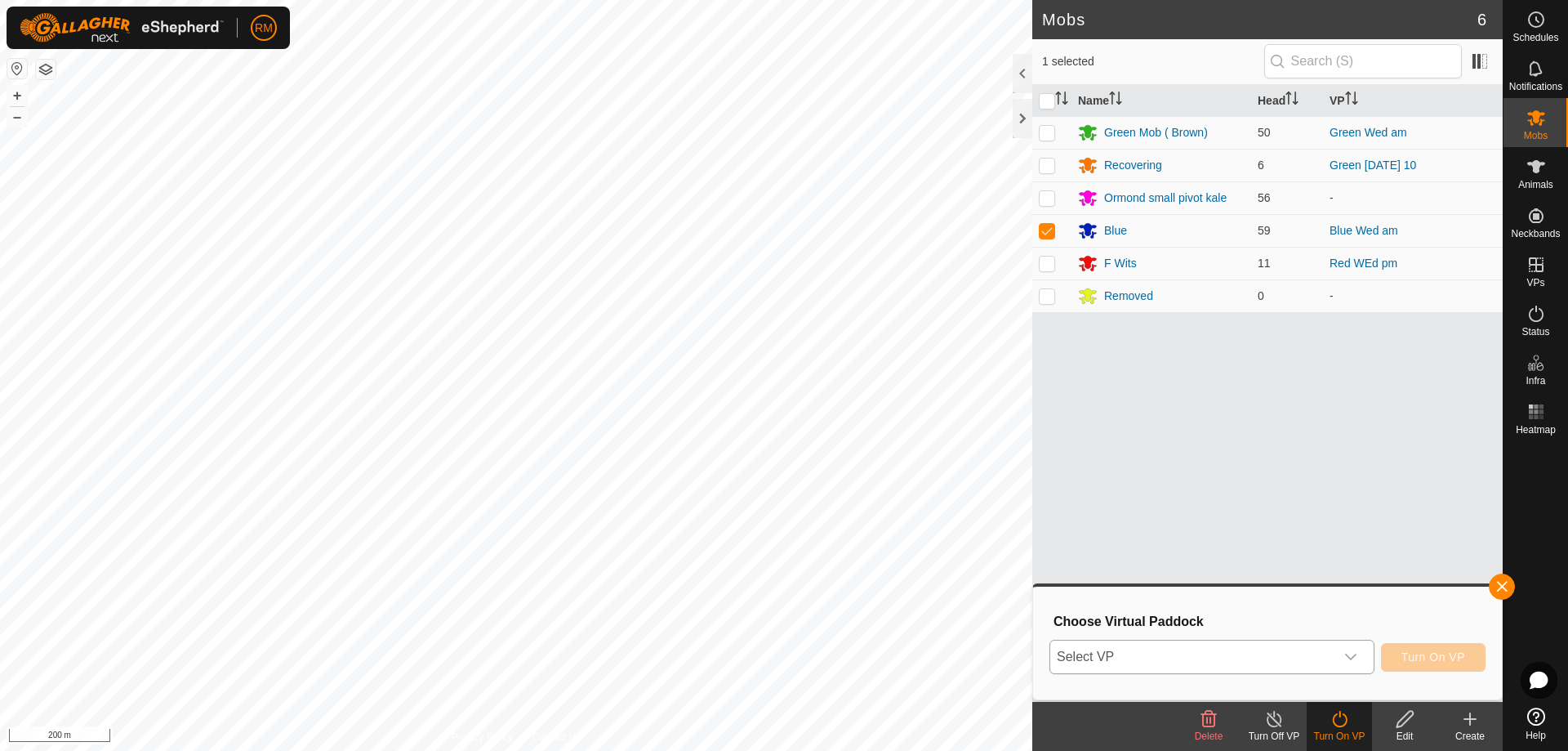
click at [1347, 655] on icon "dropdown trigger" at bounding box center [1351, 656] width 11 height 7
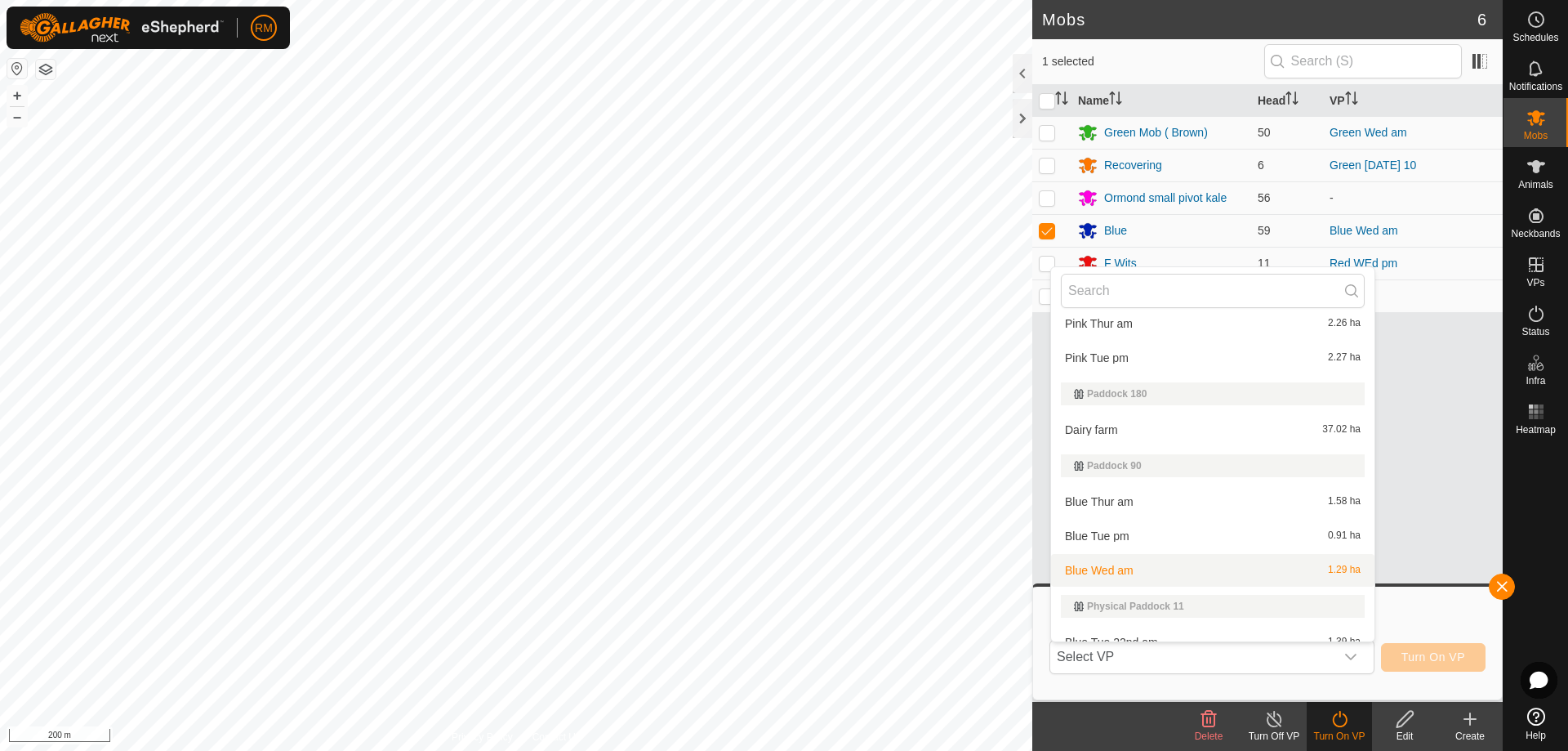
scroll to position [436, 0]
click at [1106, 502] on li "Blue Thur am 1.58 ha" at bounding box center [1212, 501] width 323 height 32
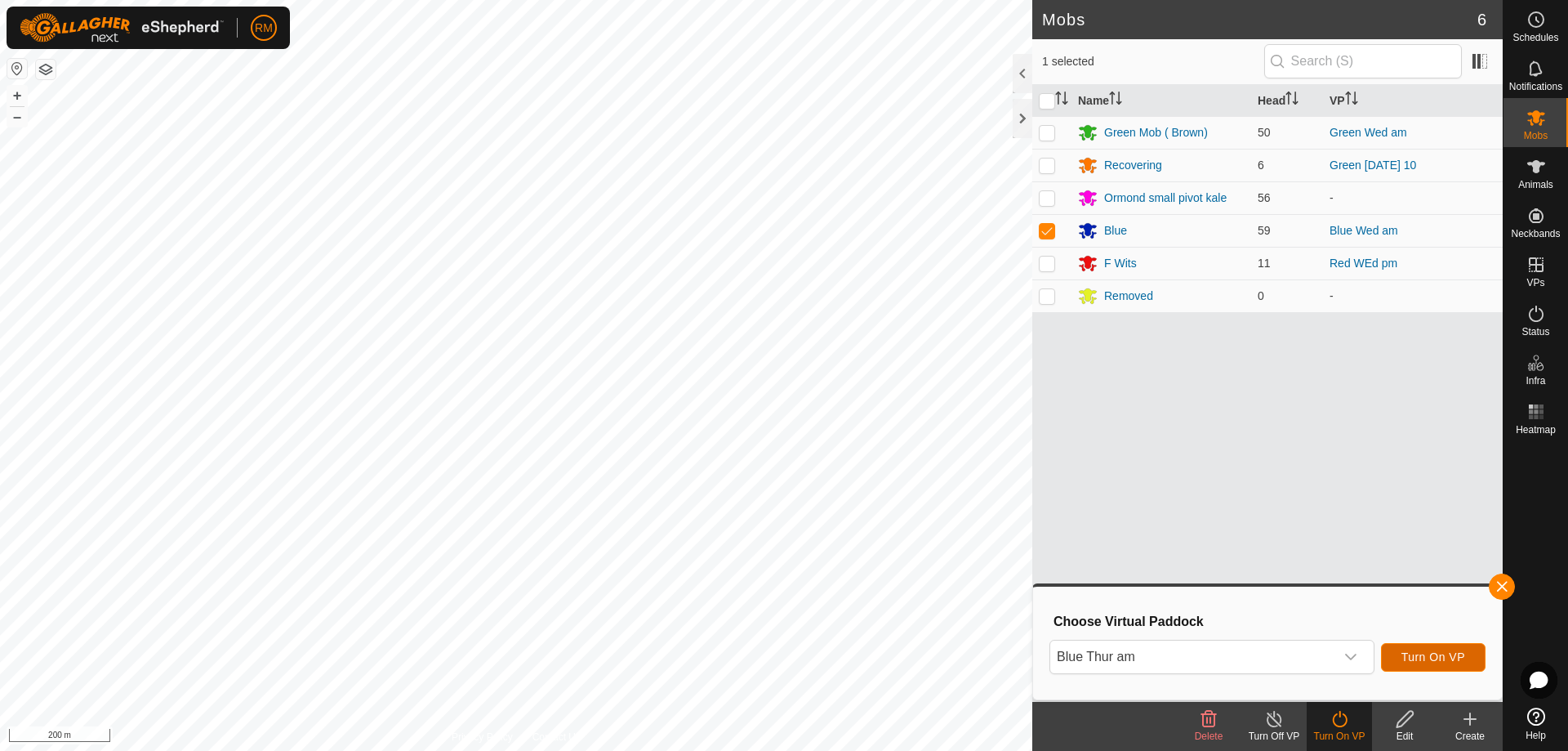
click at [1413, 653] on span "Turn On VP" at bounding box center [1432, 657] width 64 height 13
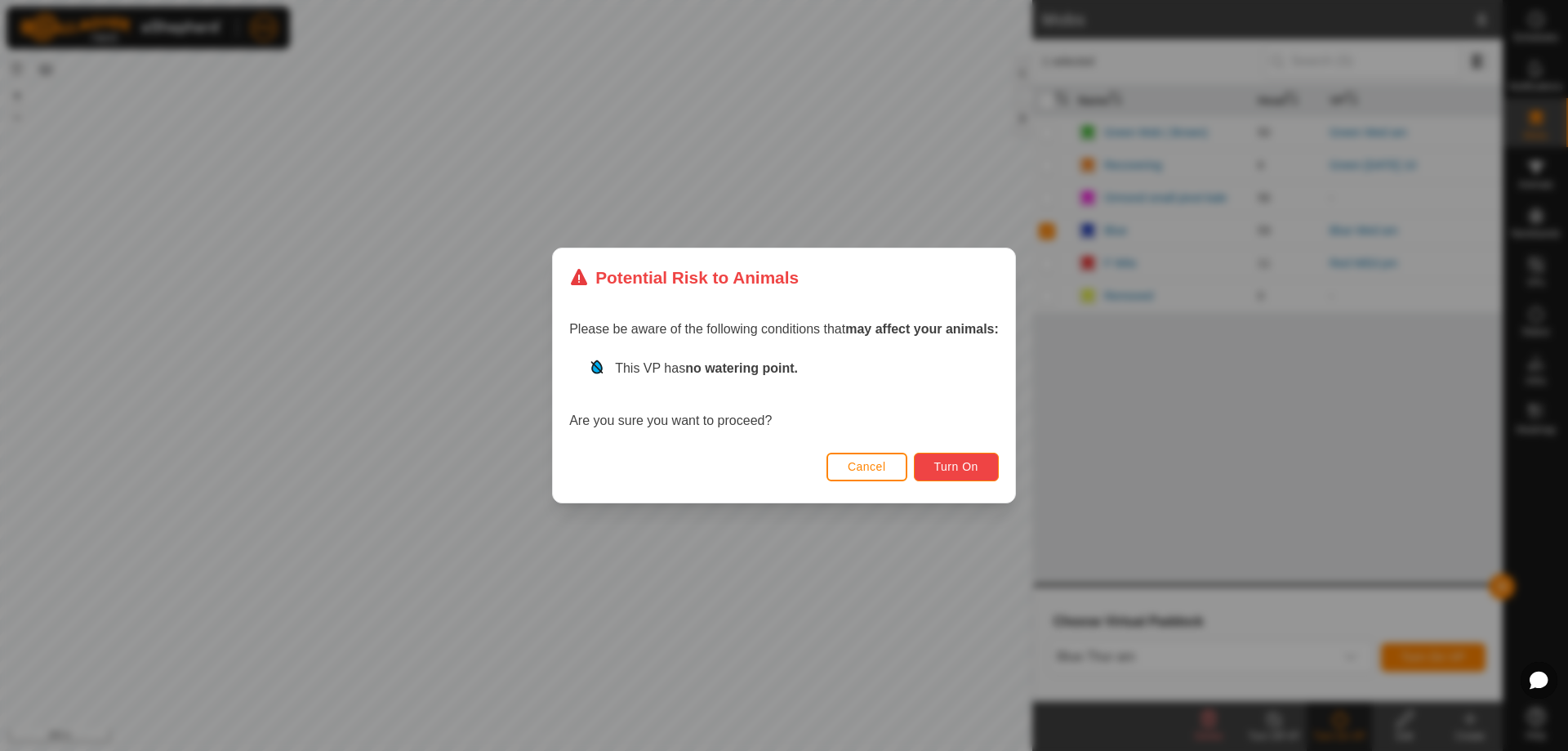
click at [953, 464] on span "Turn On" at bounding box center [957, 467] width 45 height 13
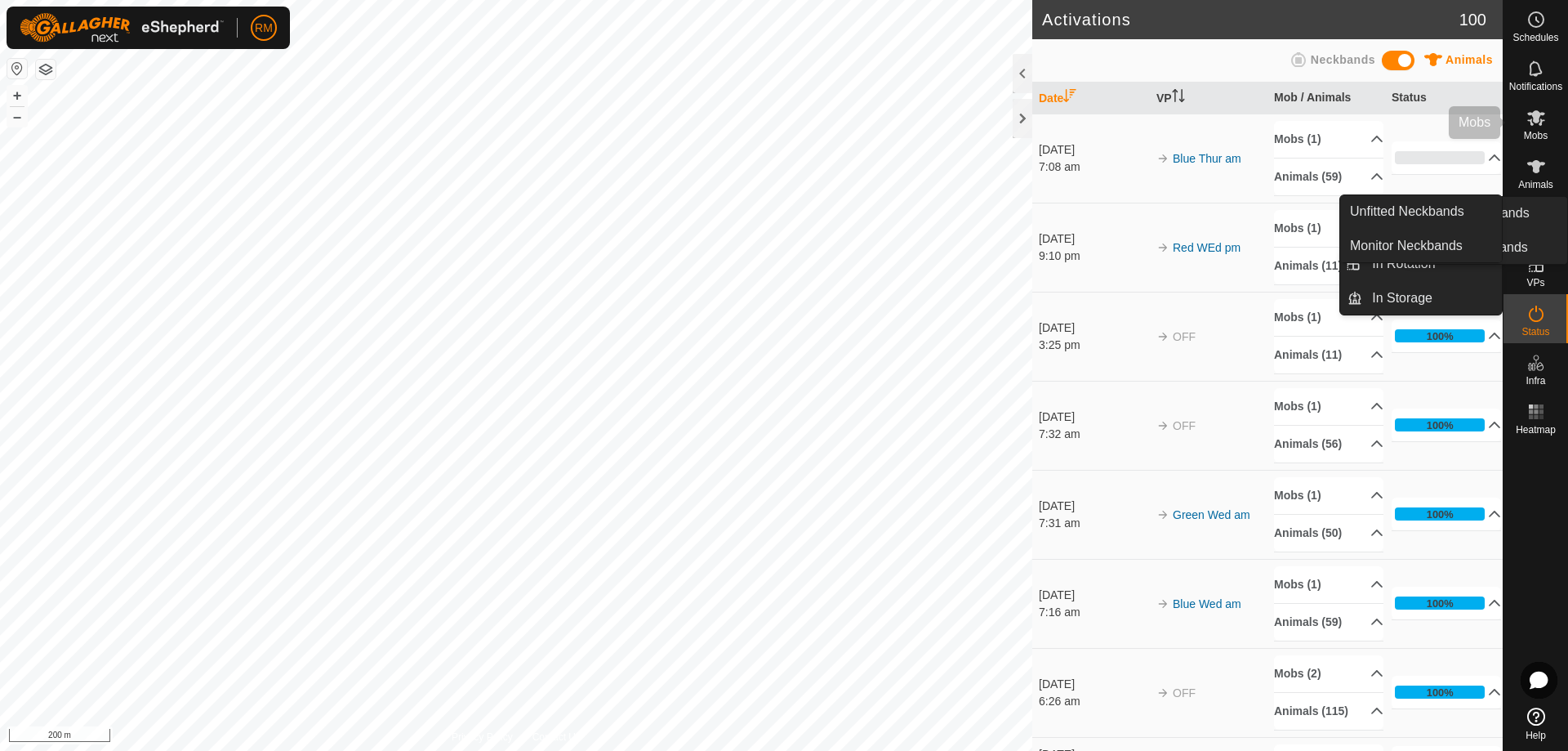
click at [1536, 132] on span "Mobs" at bounding box center [1536, 136] width 24 height 9
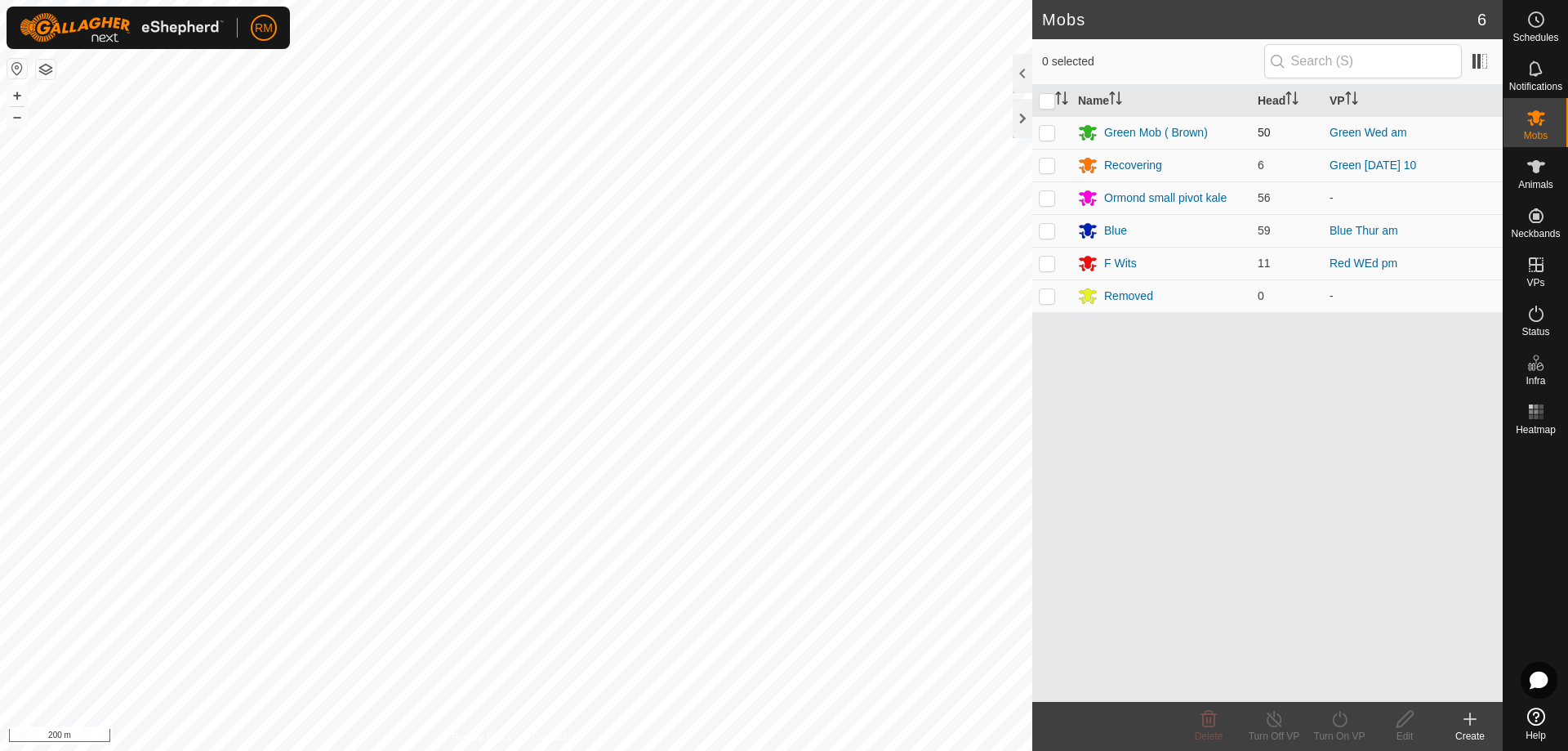
click at [1047, 135] on p-checkbox at bounding box center [1047, 133] width 16 height 13
checkbox input "true"
click at [1338, 719] on icon at bounding box center [1340, 719] width 21 height 20
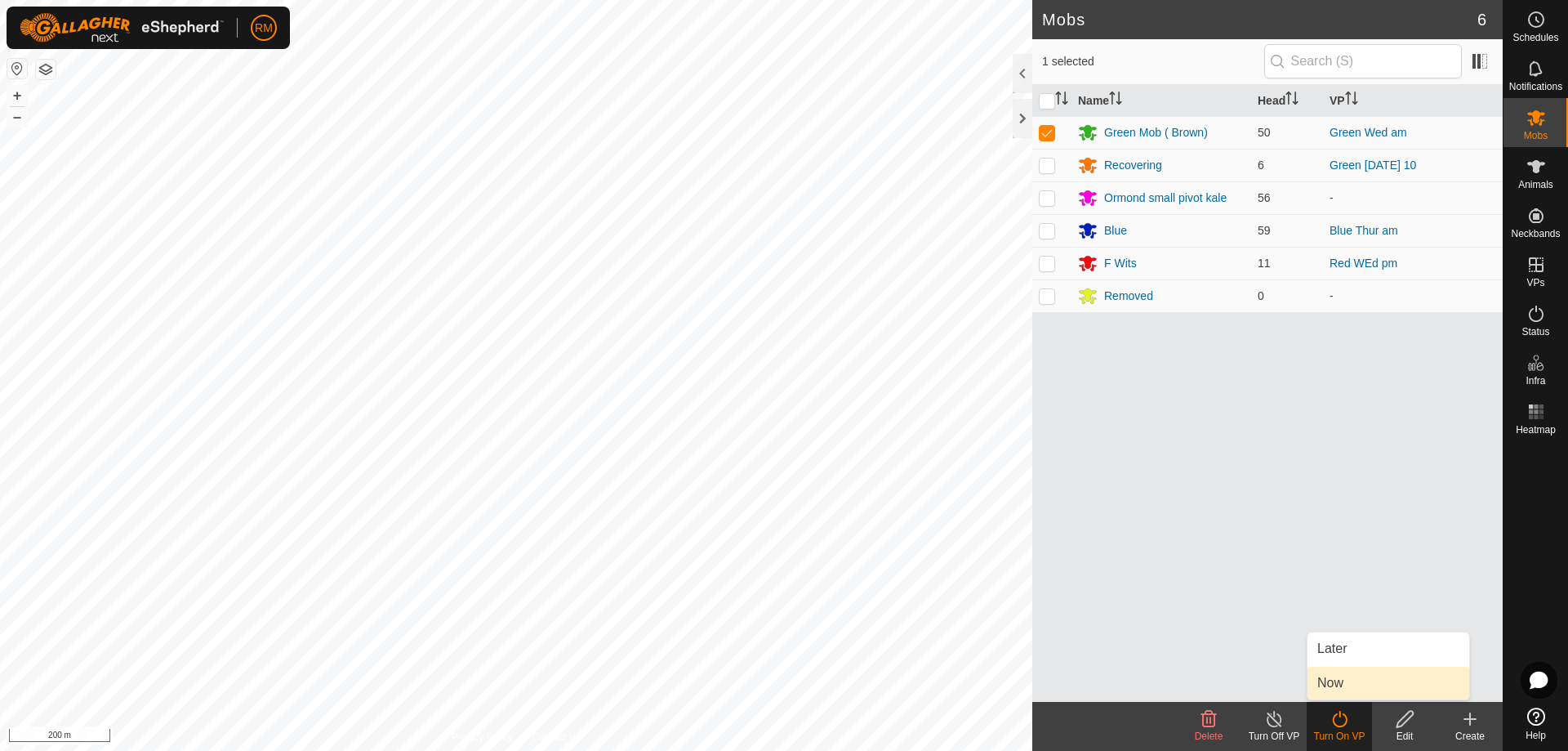
click at [1345, 681] on link "Now" at bounding box center [1388, 683] width 162 height 32
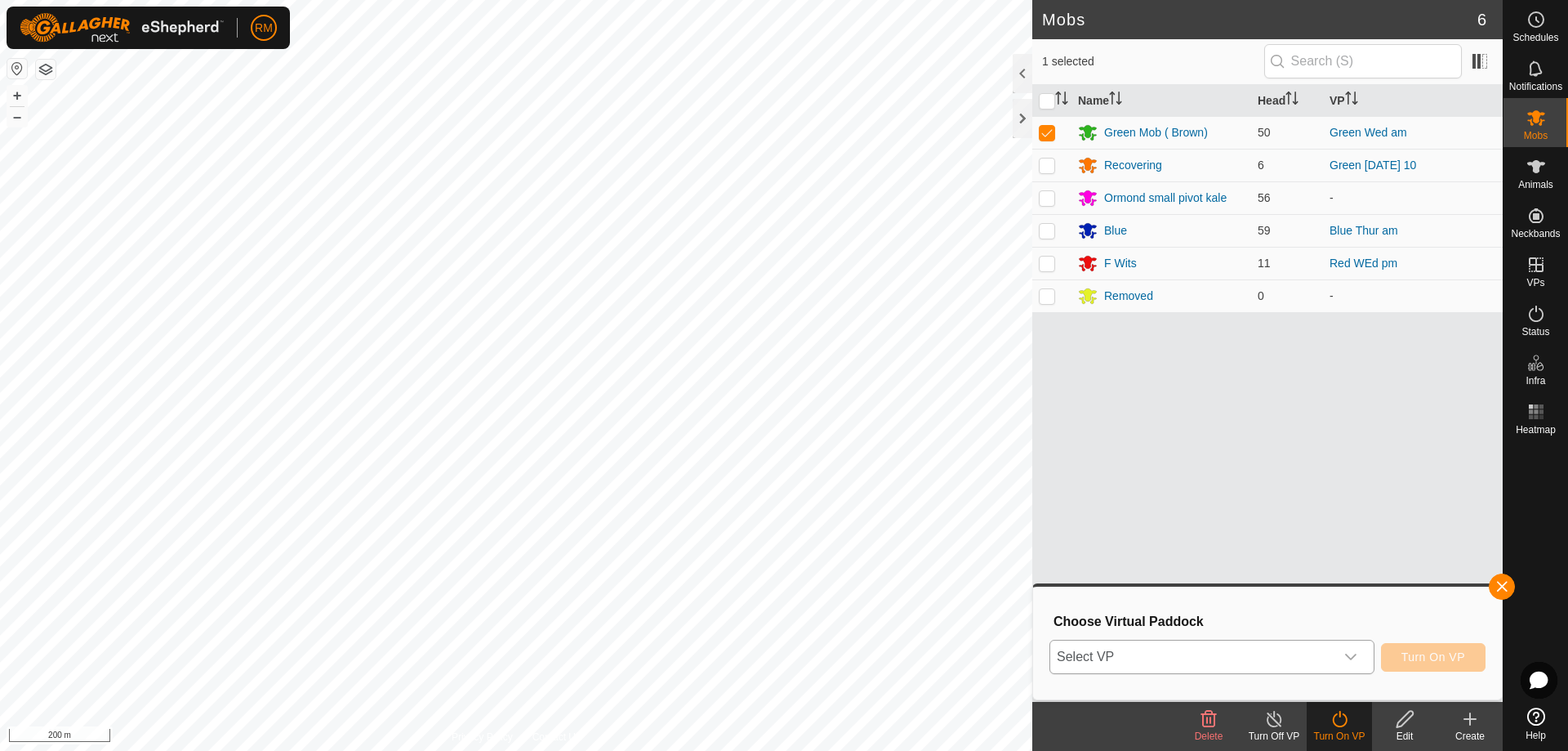
click at [1350, 652] on icon "dropdown trigger" at bounding box center [1351, 657] width 13 height 13
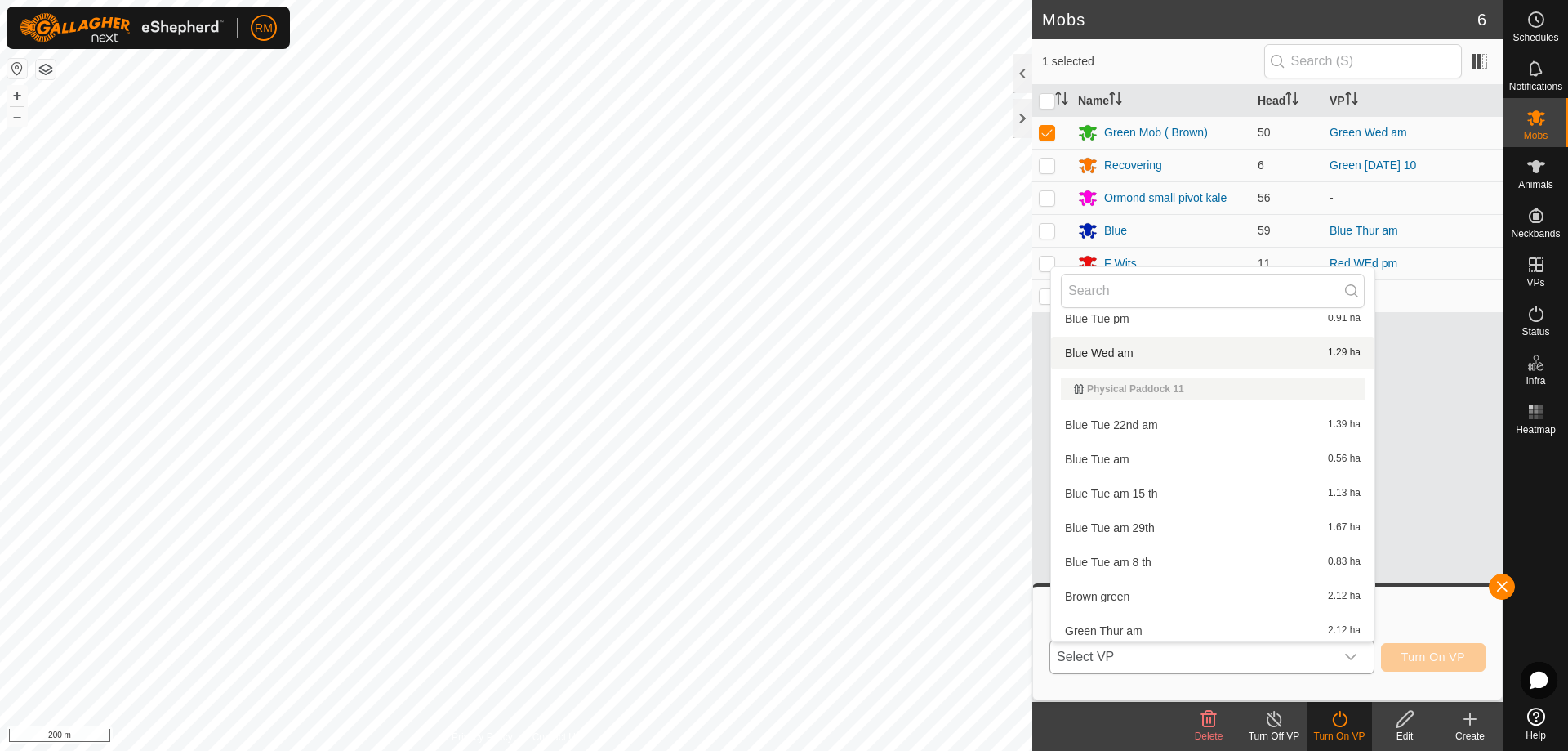
scroll to position [693, 0]
click at [1149, 592] on li "Green Thur am 2.12 ha" at bounding box center [1212, 591] width 323 height 32
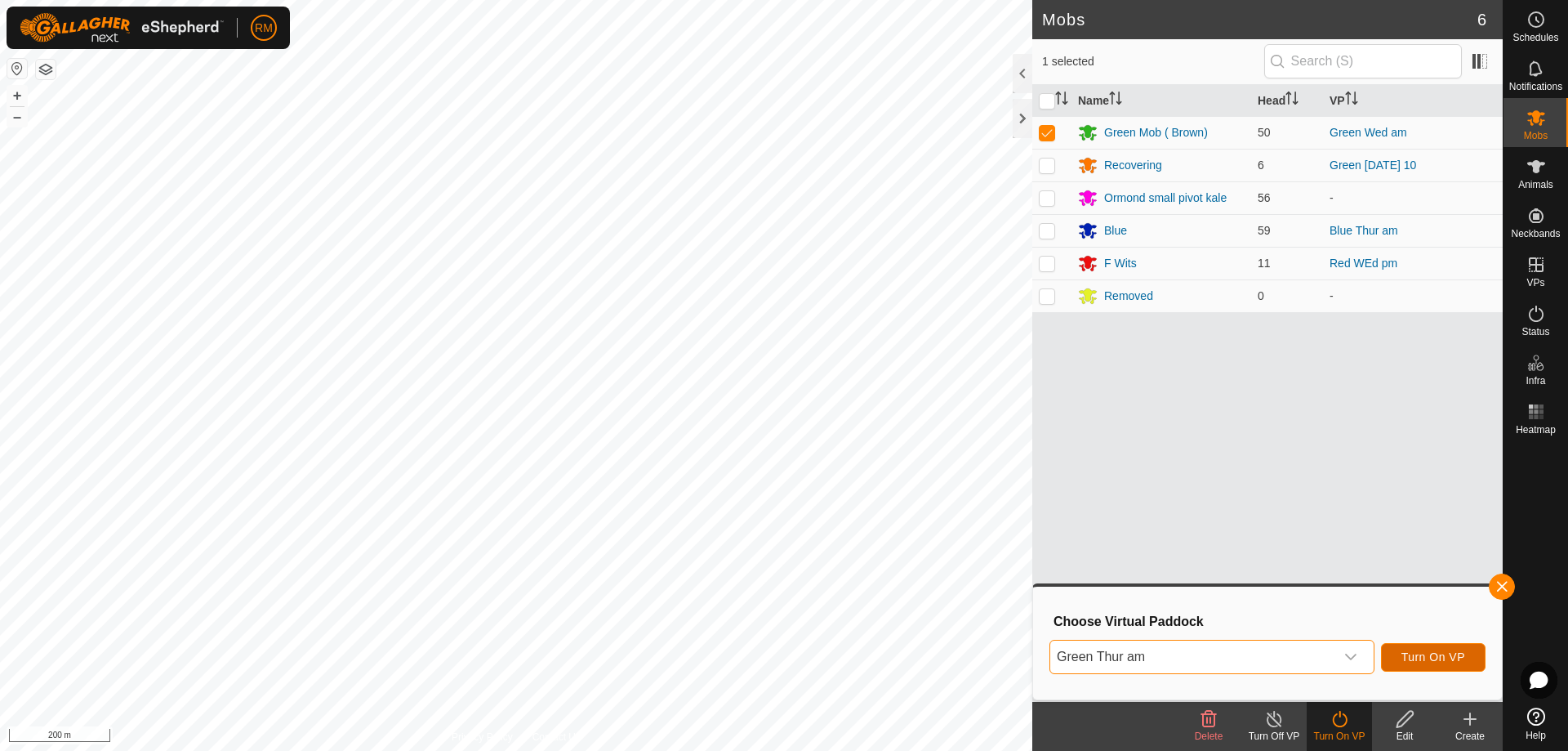
click at [1430, 654] on span "Turn On VP" at bounding box center [1432, 657] width 64 height 13
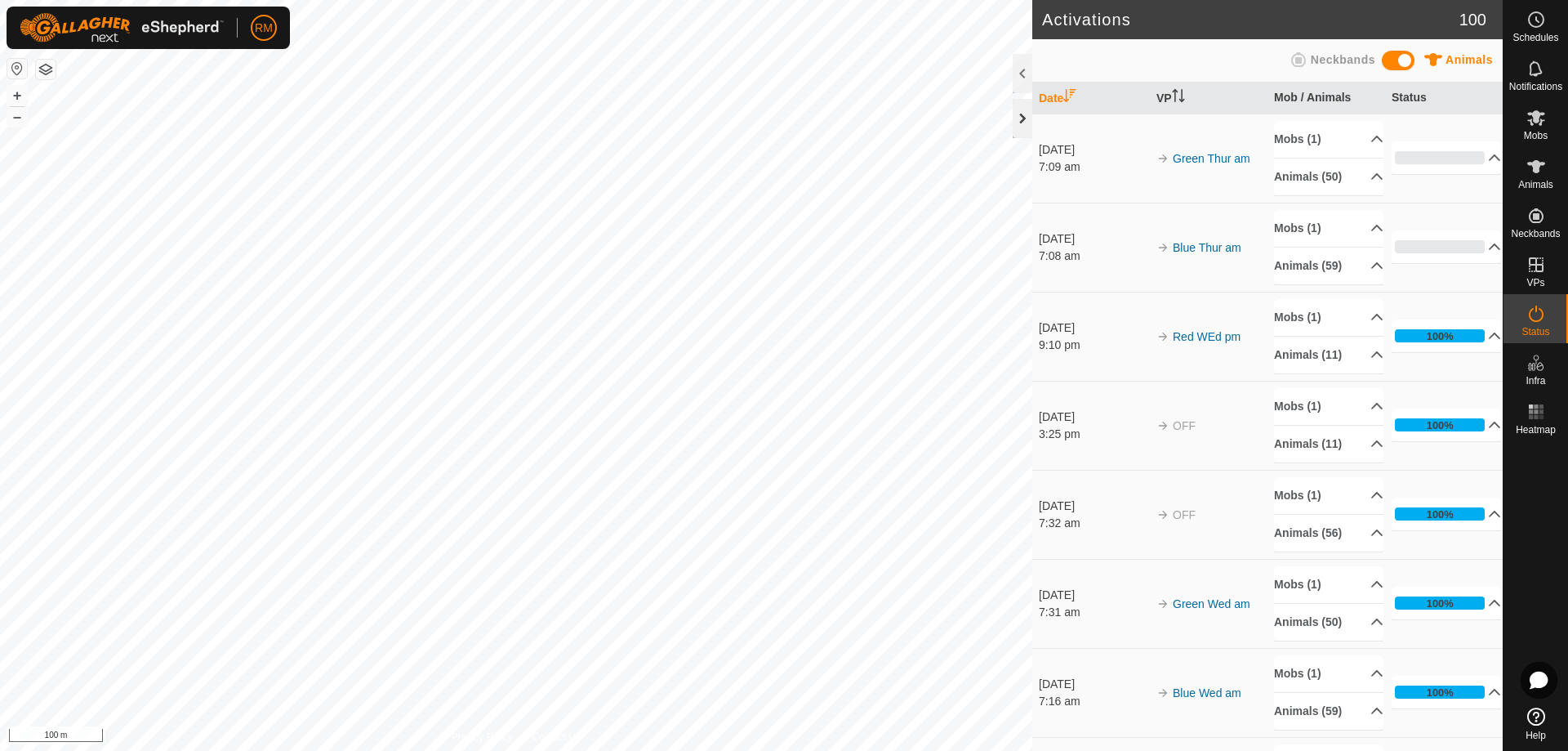
click at [1021, 119] on div at bounding box center [1022, 118] width 20 height 39
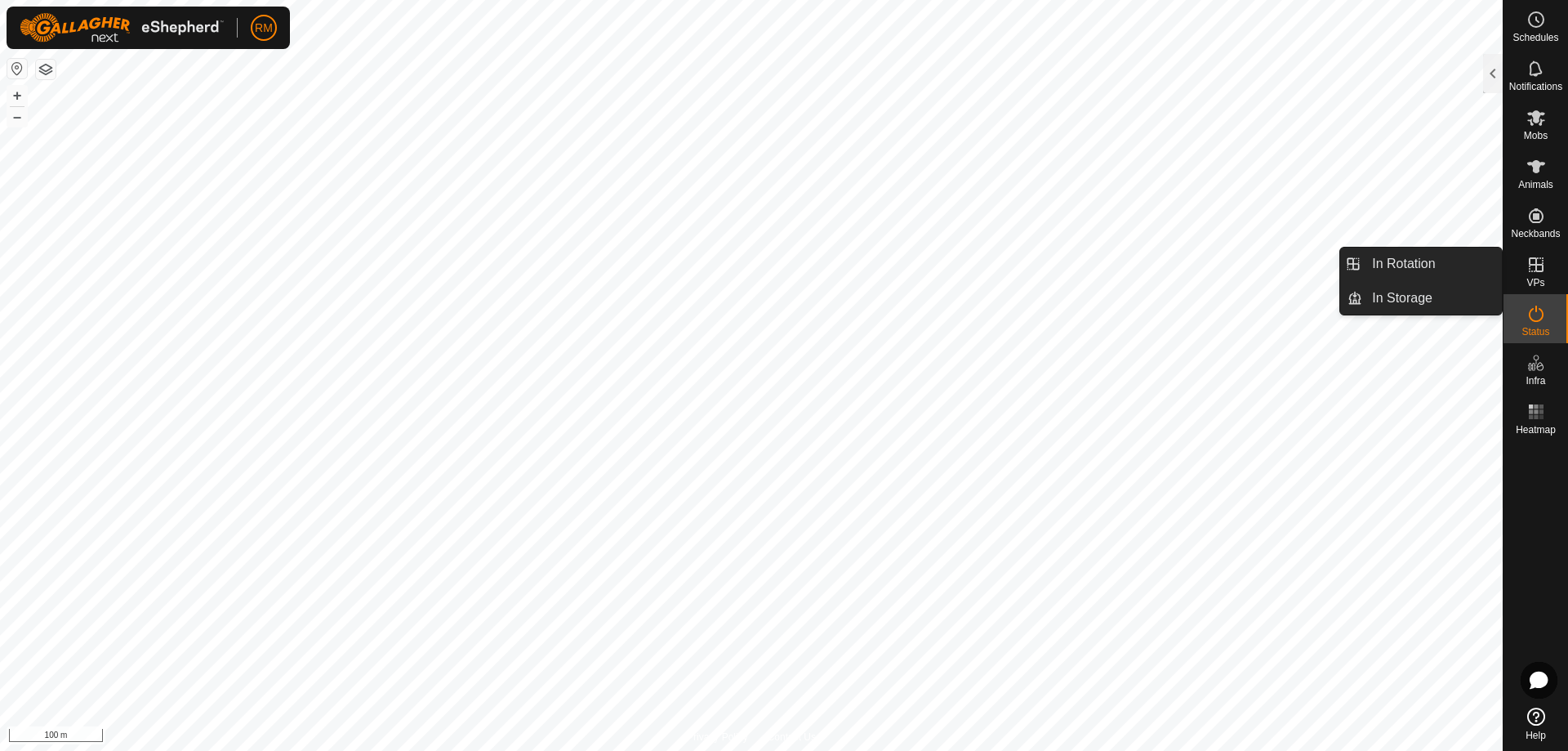
click at [1538, 272] on icon at bounding box center [1537, 265] width 15 height 15
click at [1427, 258] on link "In Rotation" at bounding box center [1431, 264] width 139 height 32
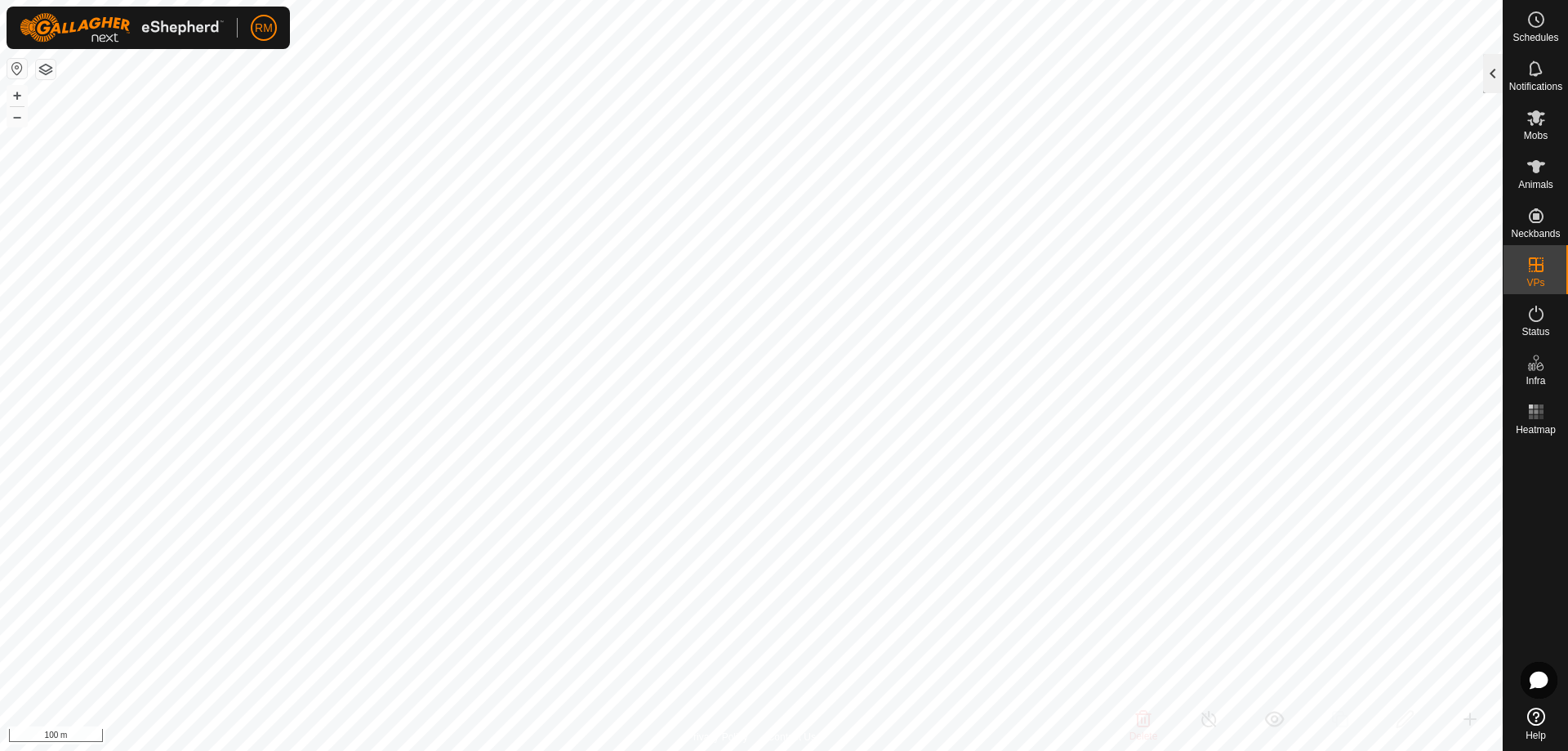
click at [1490, 74] on div at bounding box center [1493, 73] width 20 height 39
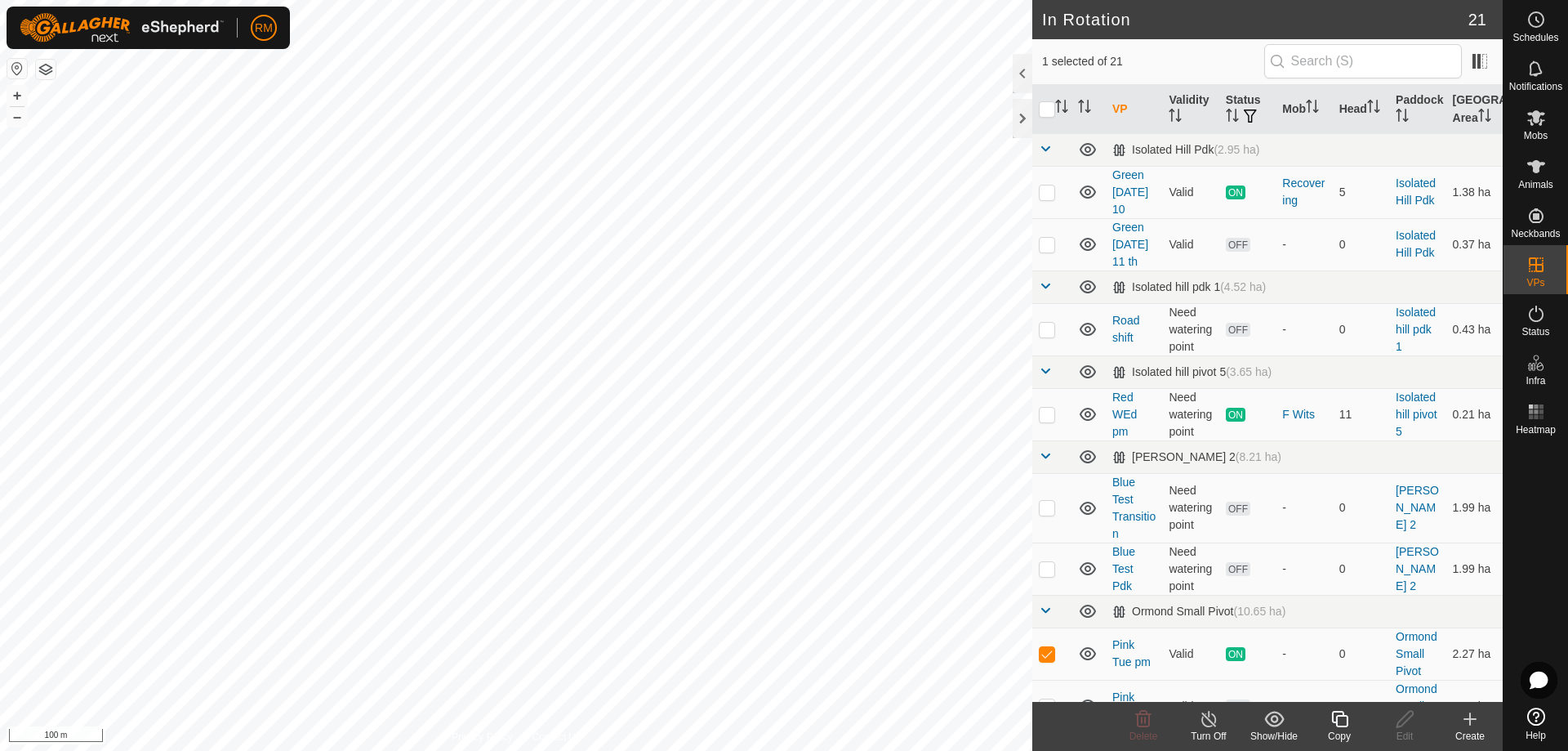
click at [1472, 719] on icon at bounding box center [1470, 719] width 11 height 0
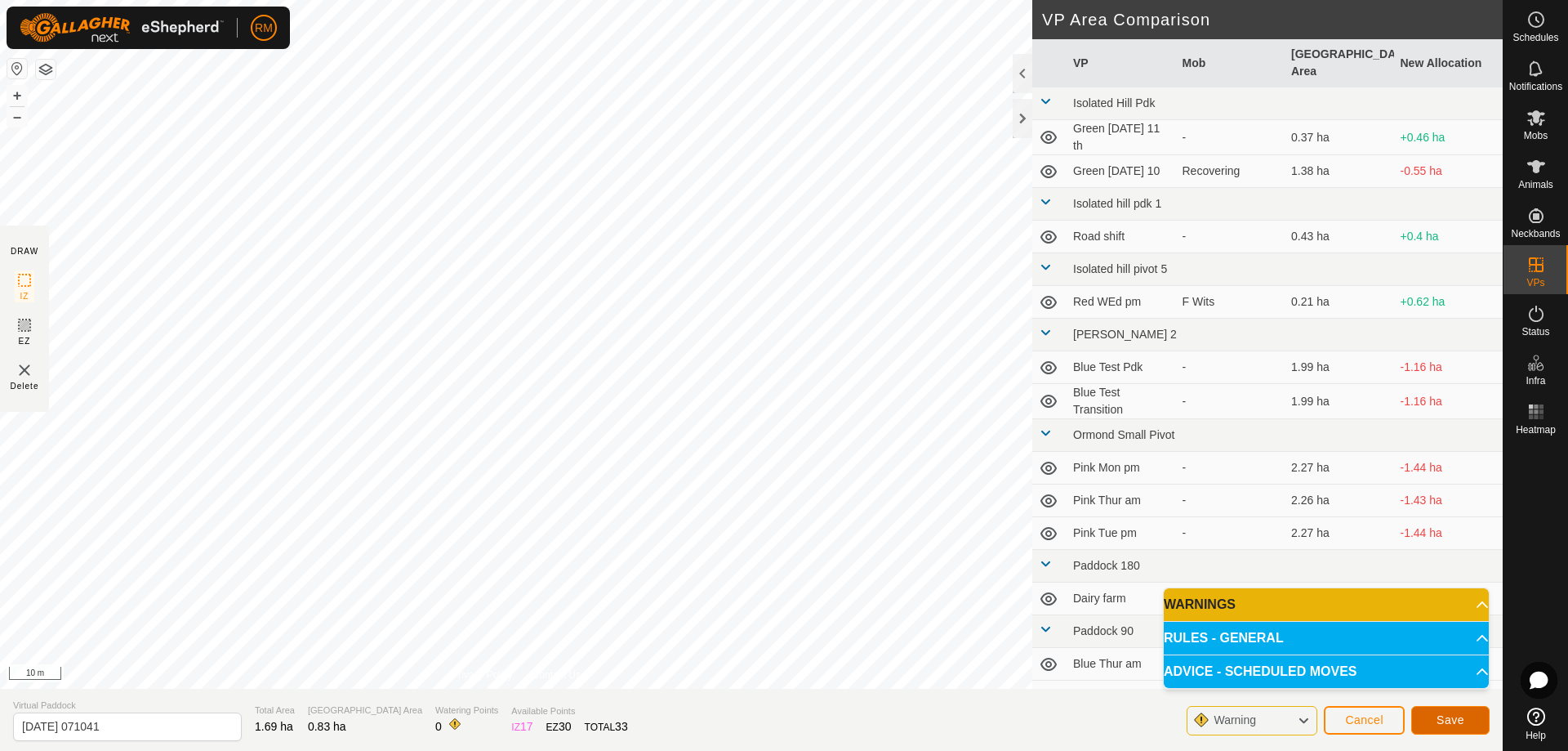
click at [1449, 724] on span "Save" at bounding box center [1450, 720] width 27 height 13
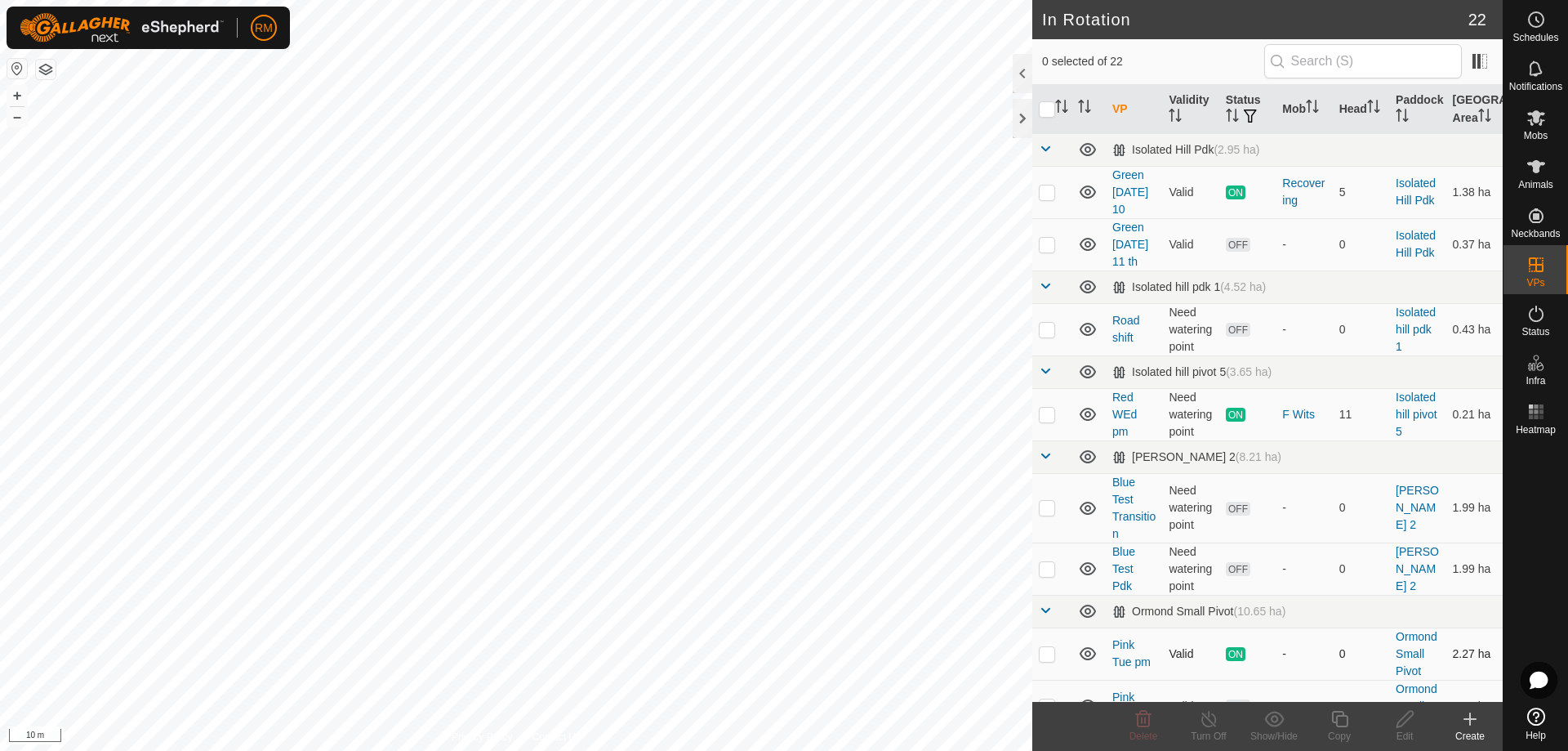
checkbox input "true"
click at [1395, 712] on icon at bounding box center [1406, 719] width 21 height 20
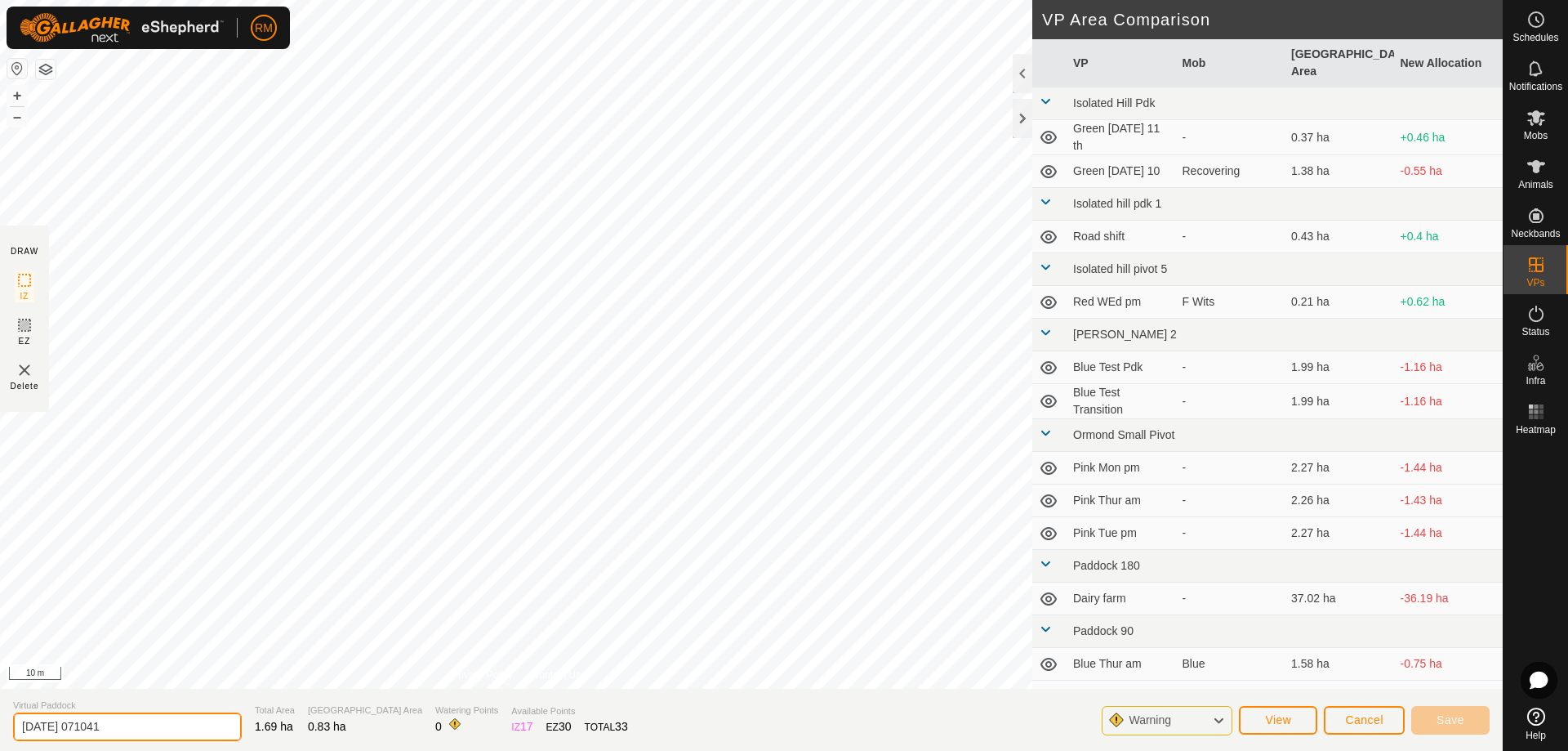
click at [154, 729] on input "[DATE] 071041" at bounding box center [127, 726] width 228 height 28
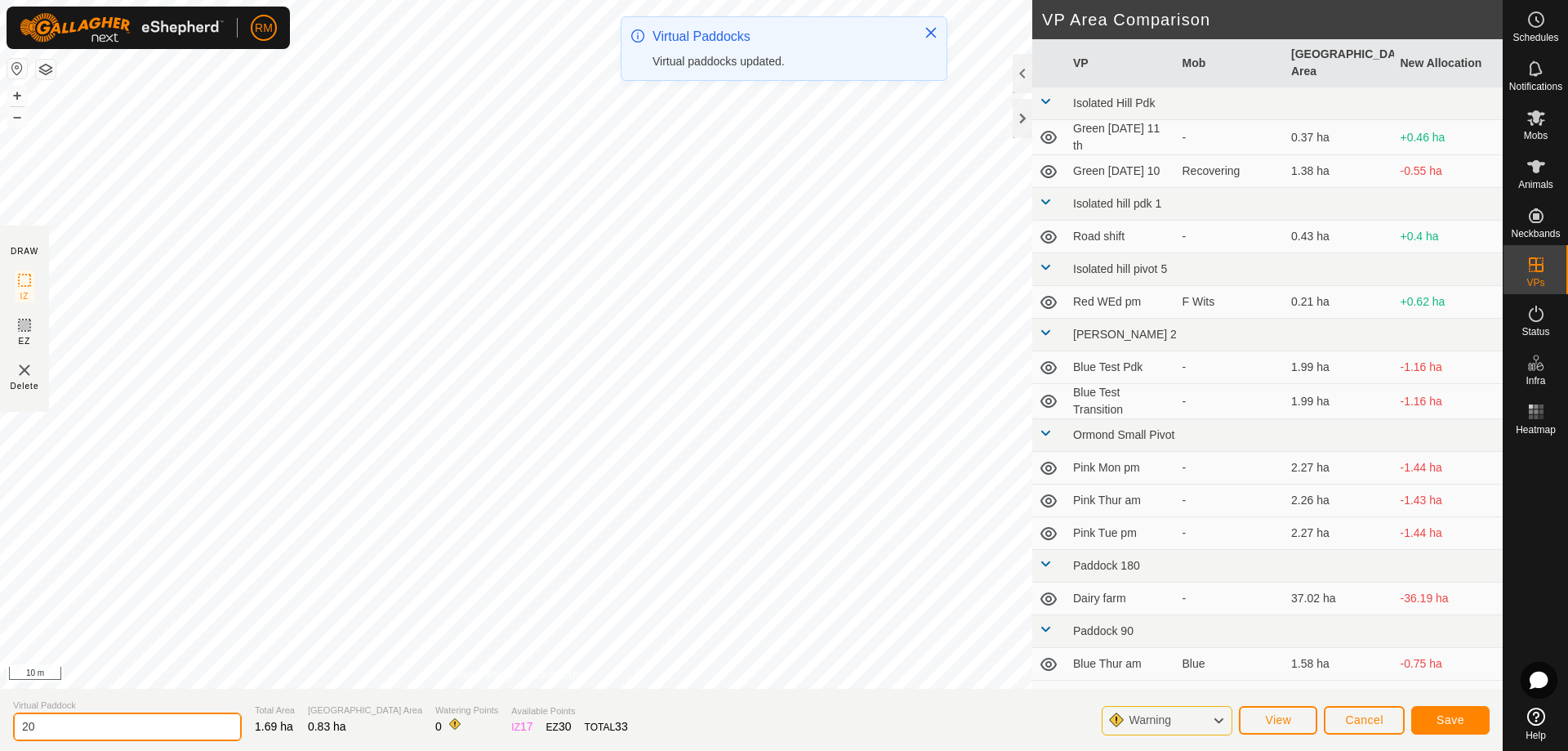
type input "2"
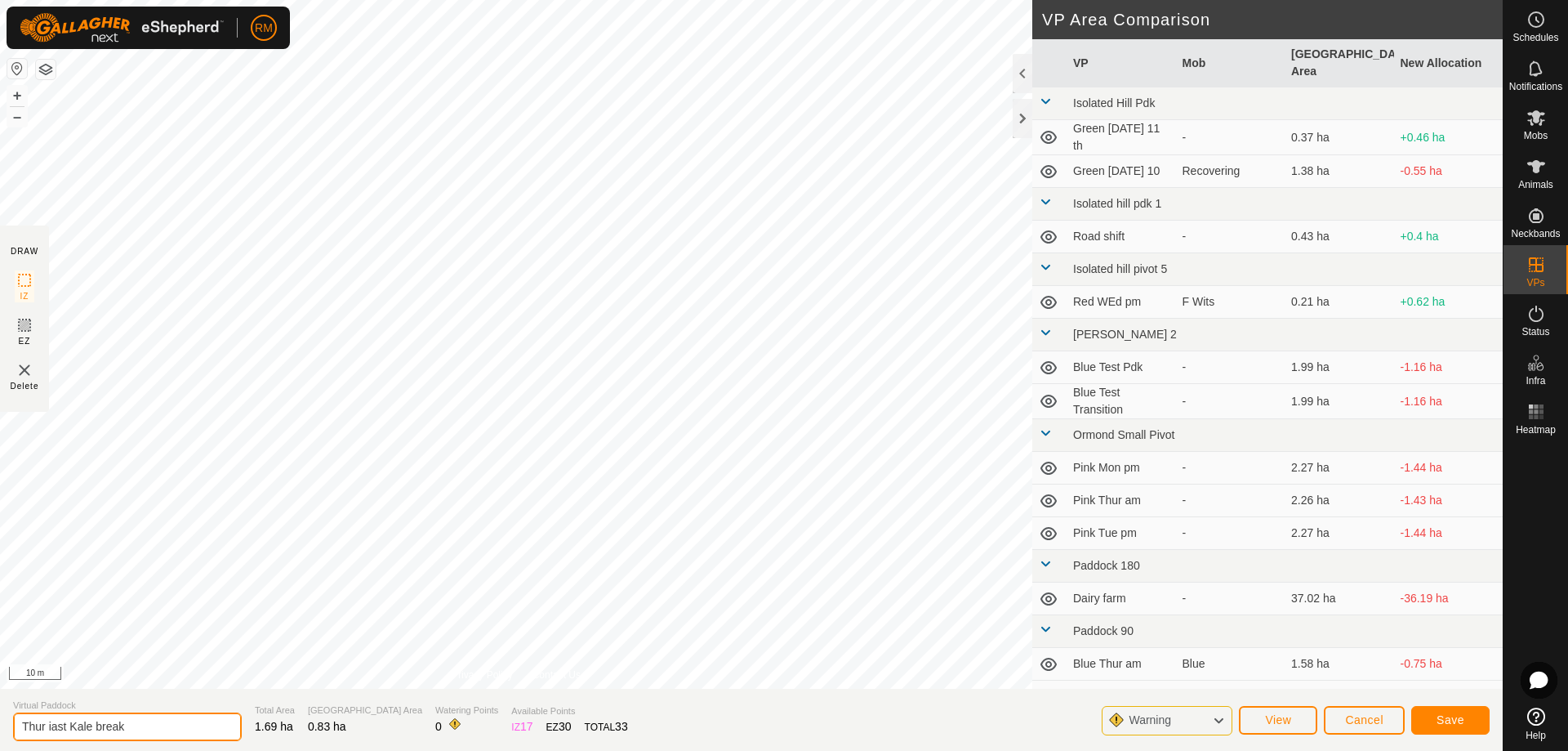
type input "Thur iast Kale break"
click at [1448, 719] on span "Save" at bounding box center [1450, 720] width 27 height 13
